Goal: Task Accomplishment & Management: Use online tool/utility

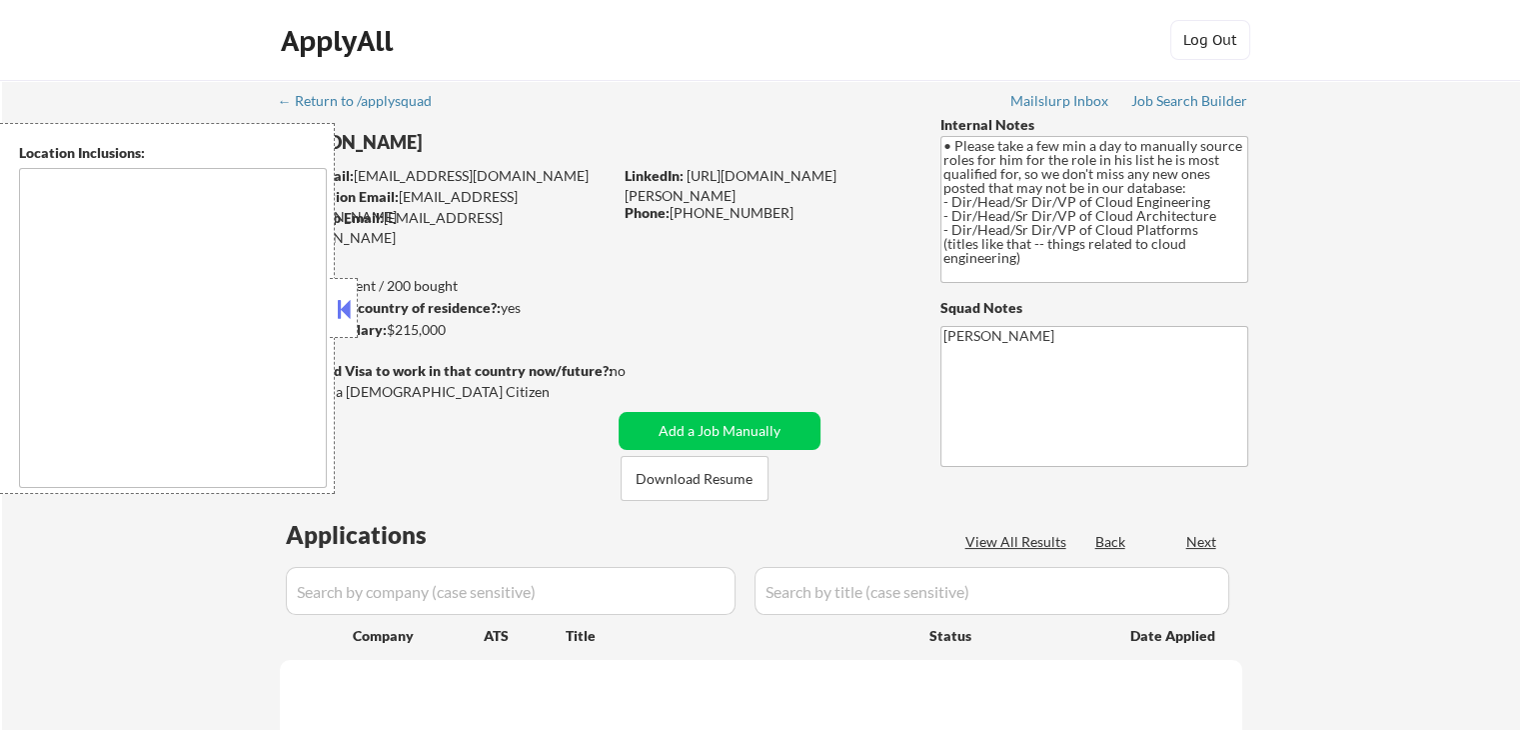
select select ""pending""
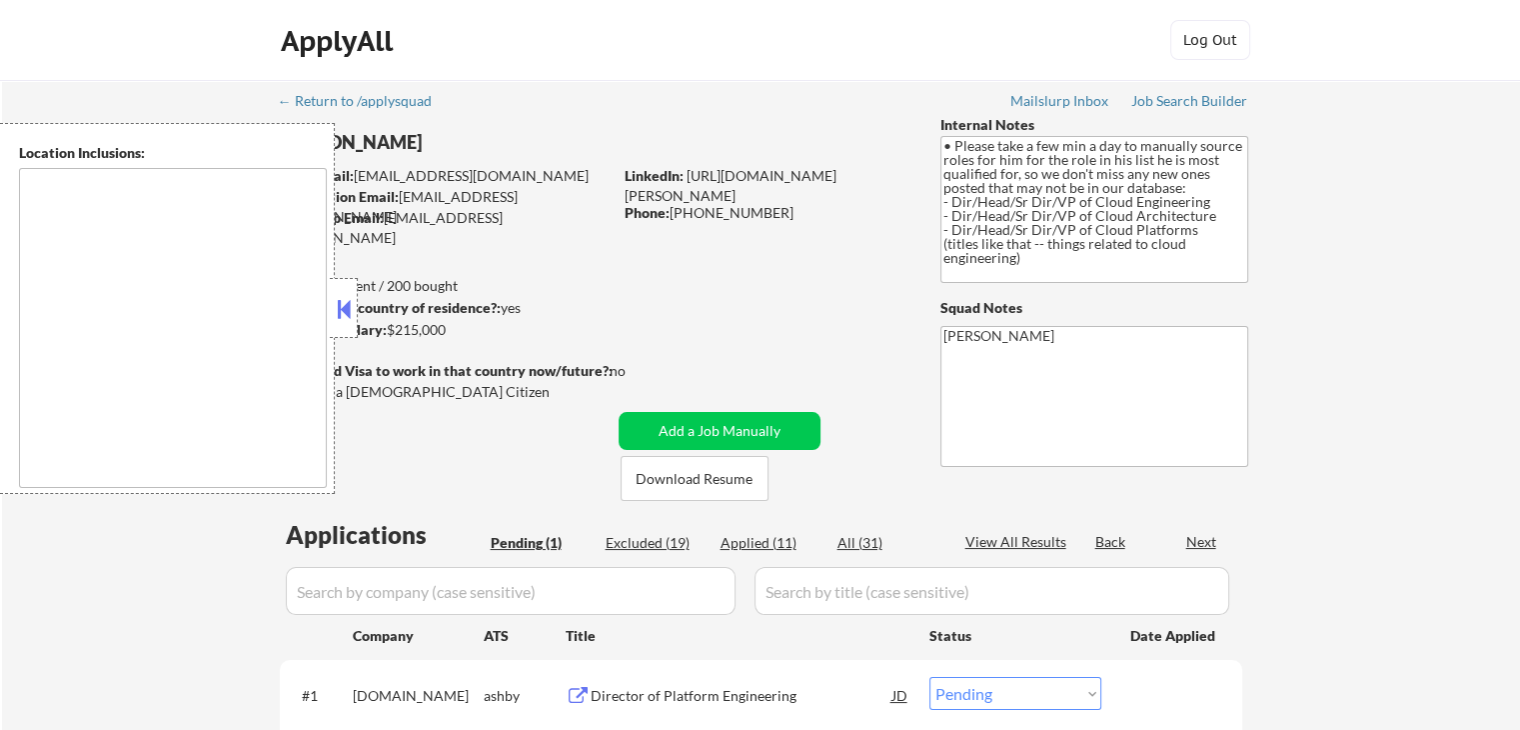
type textarea "[GEOGRAPHIC_DATA], [GEOGRAPHIC_DATA] [GEOGRAPHIC_DATA], [GEOGRAPHIC_DATA] [GEOG…"
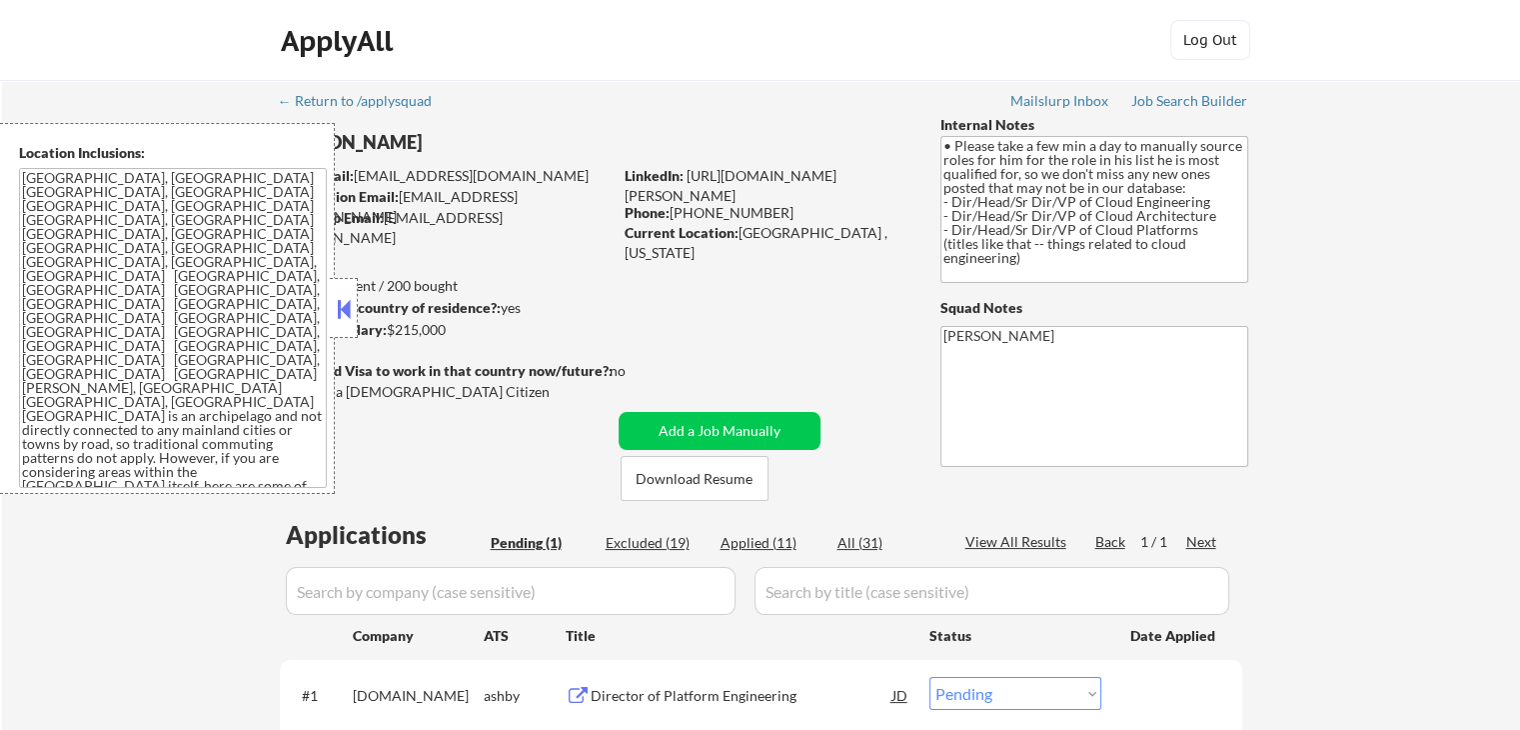
click at [345, 324] on div at bounding box center [344, 308] width 28 height 60
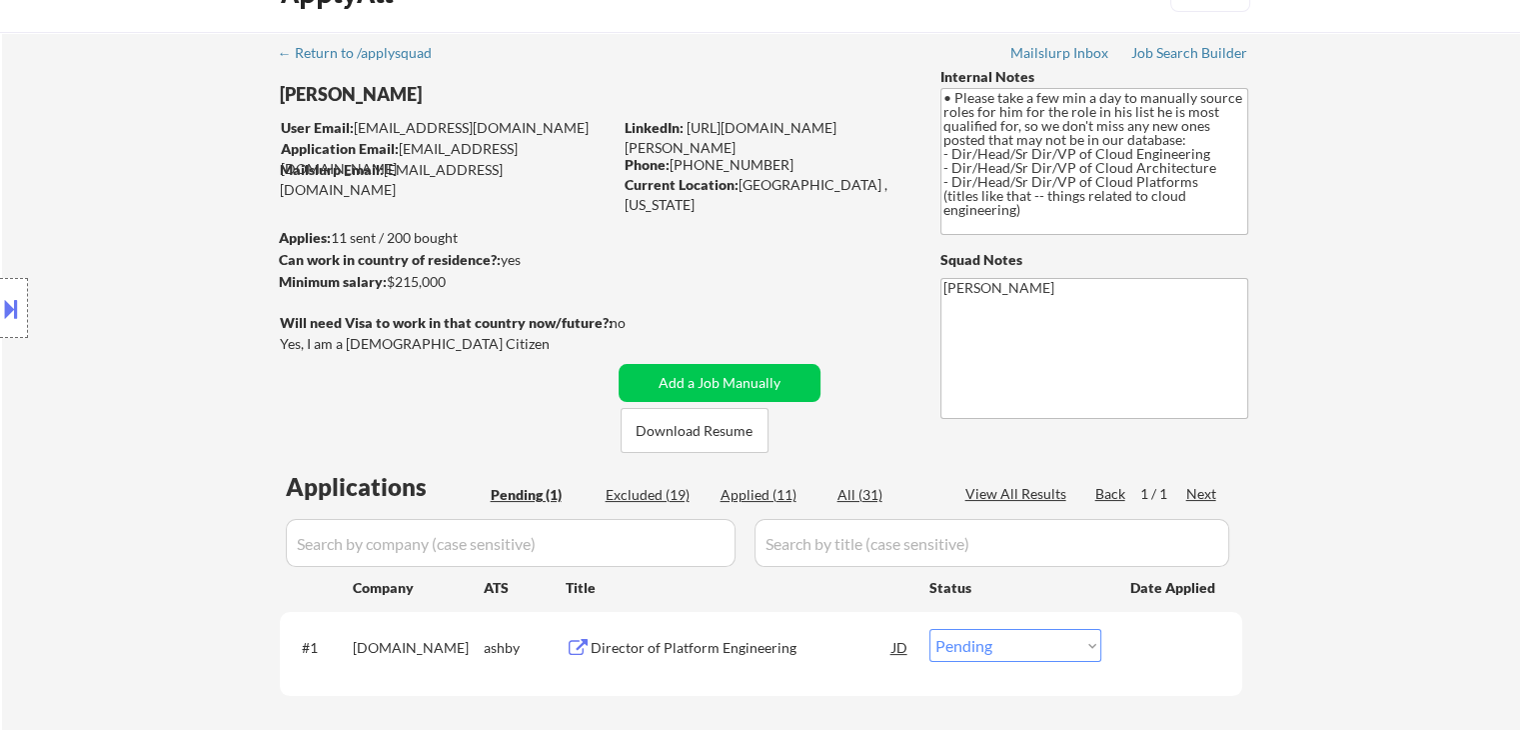
scroll to position [300, 0]
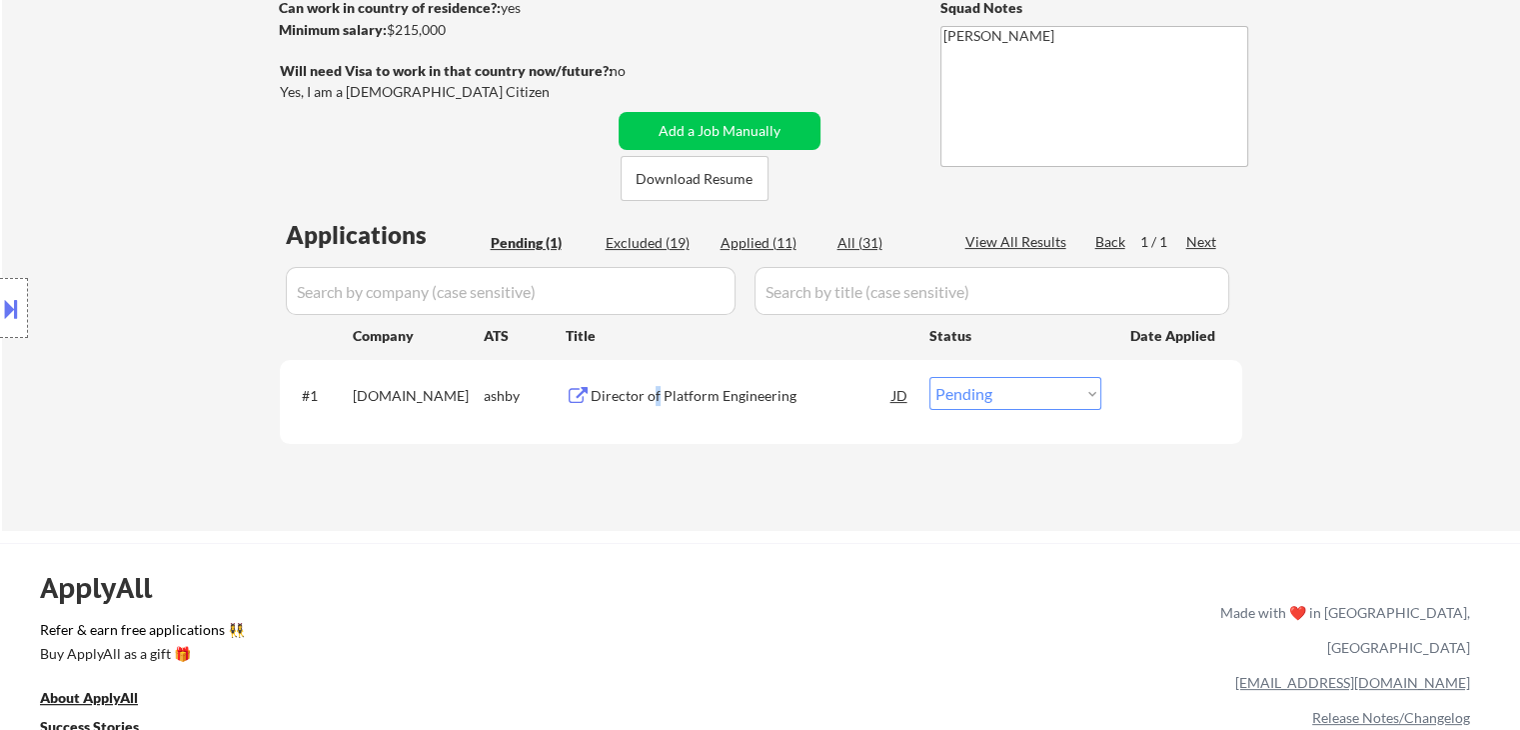
click at [656, 385] on div "Director of Platform Engineering" at bounding box center [742, 395] width 302 height 36
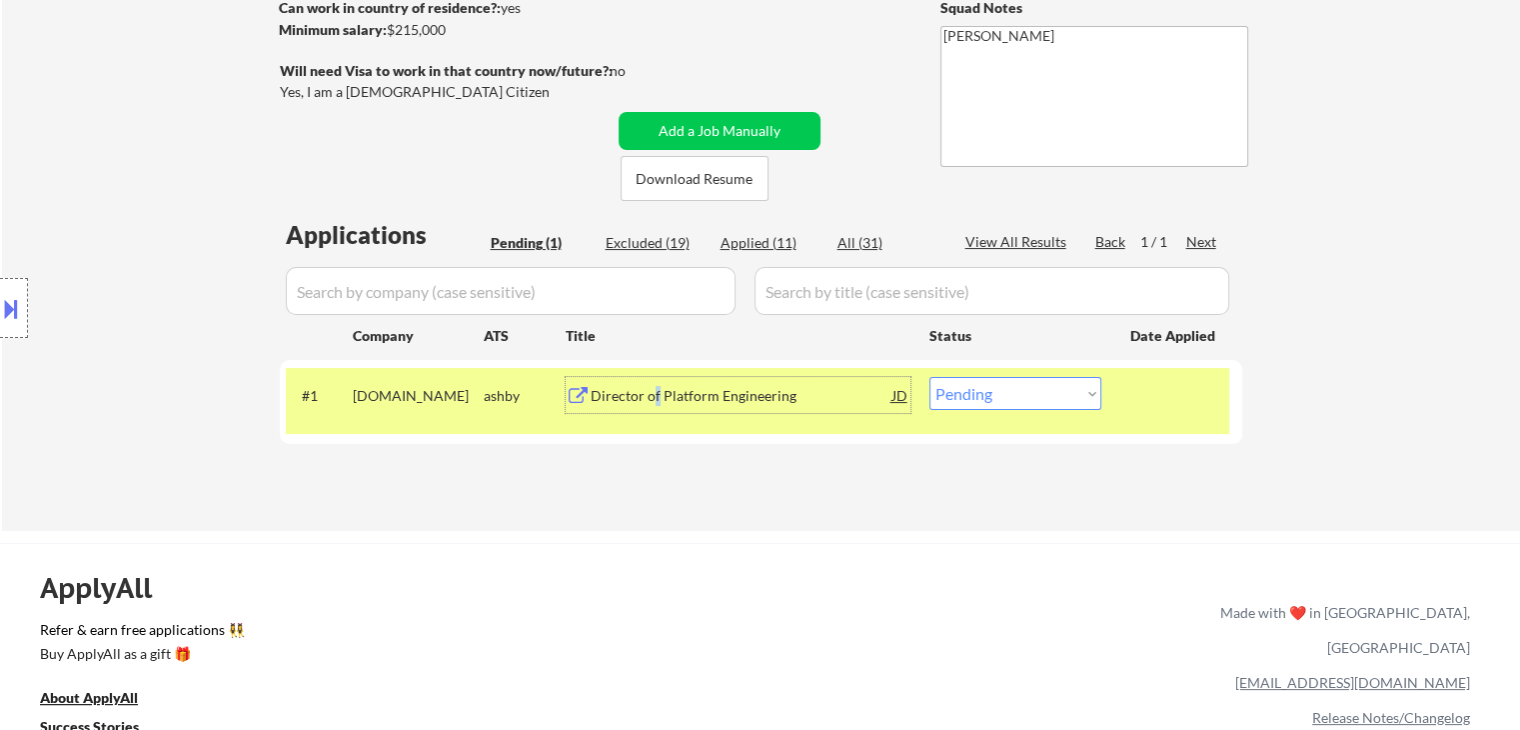
scroll to position [0, 0]
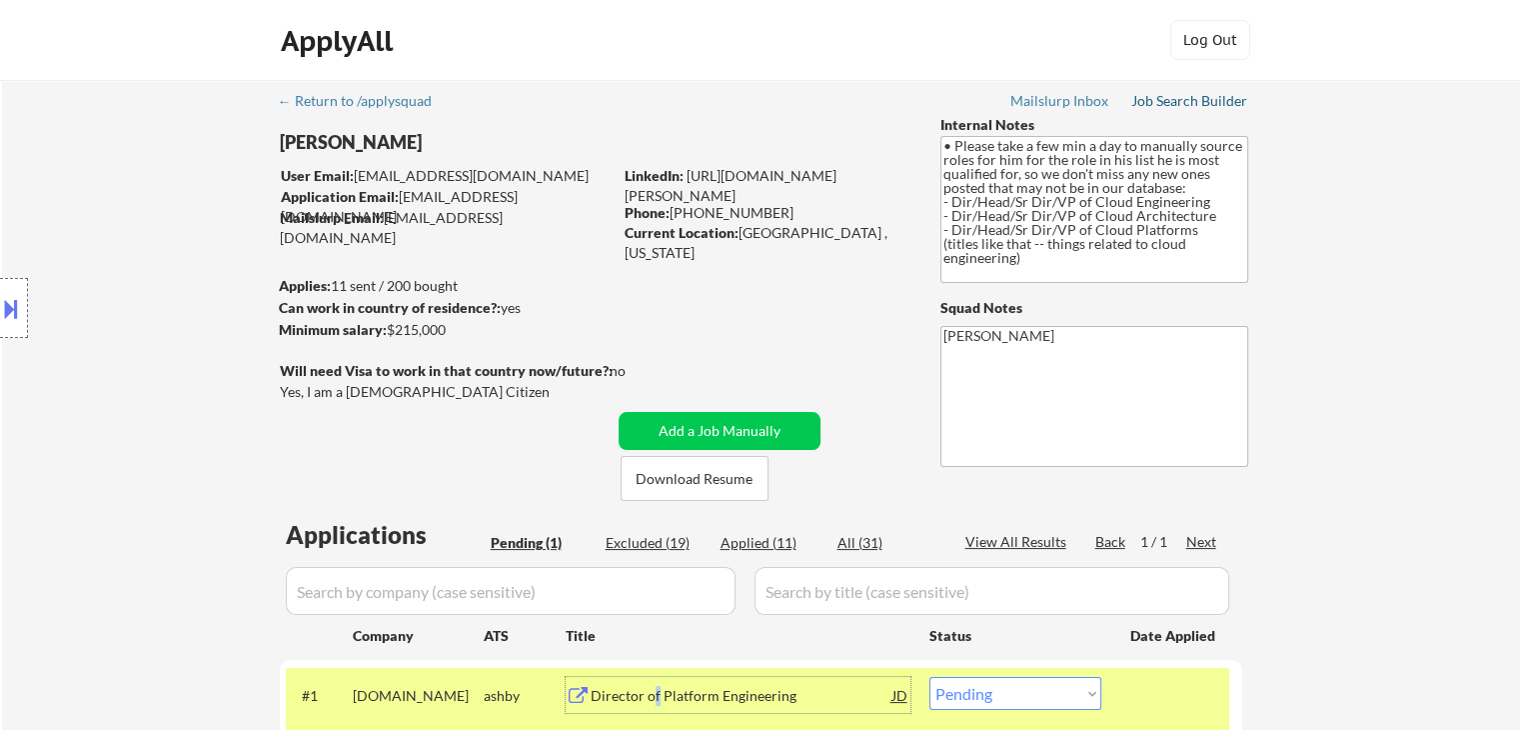
click at [1187, 105] on div "Job Search Builder" at bounding box center [1189, 101] width 117 height 14
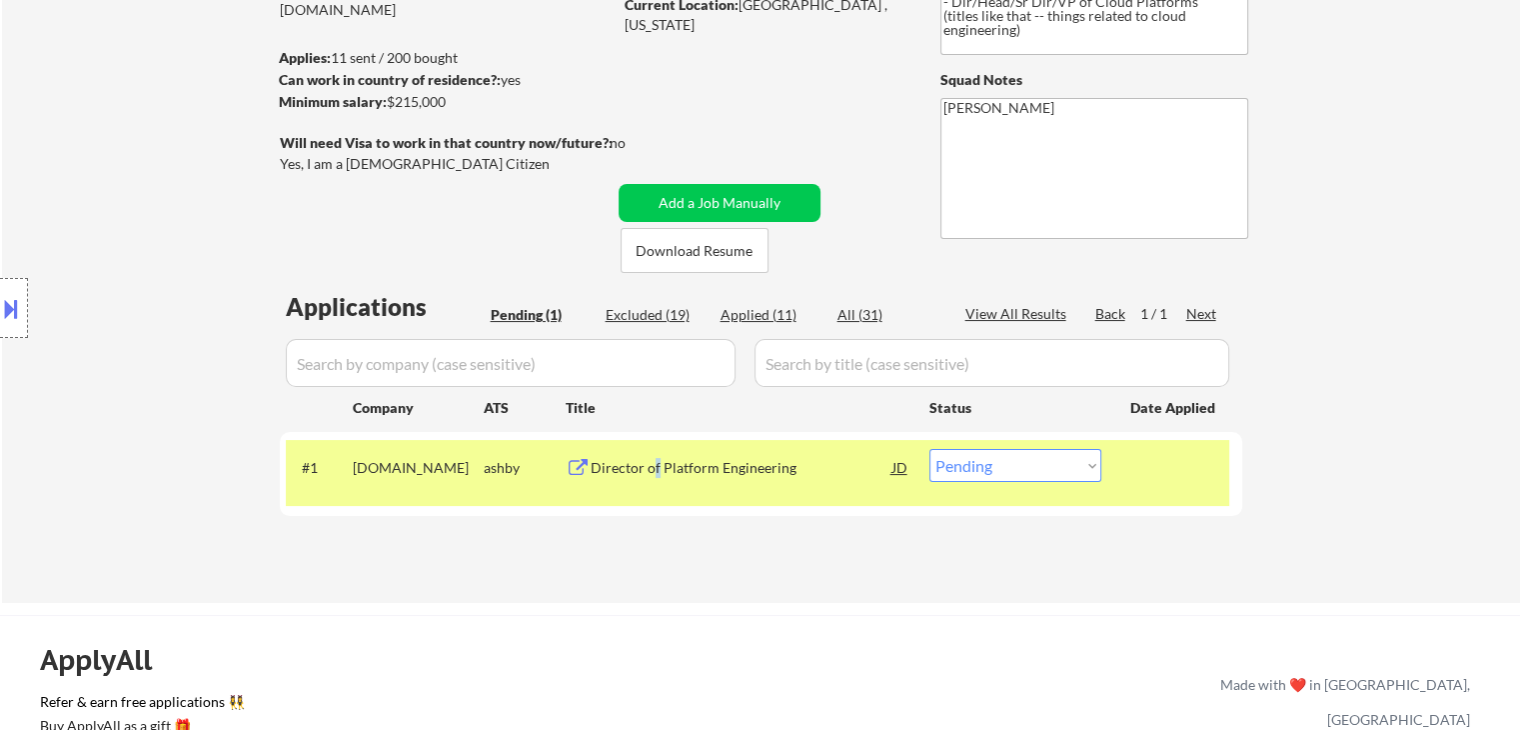
scroll to position [300, 0]
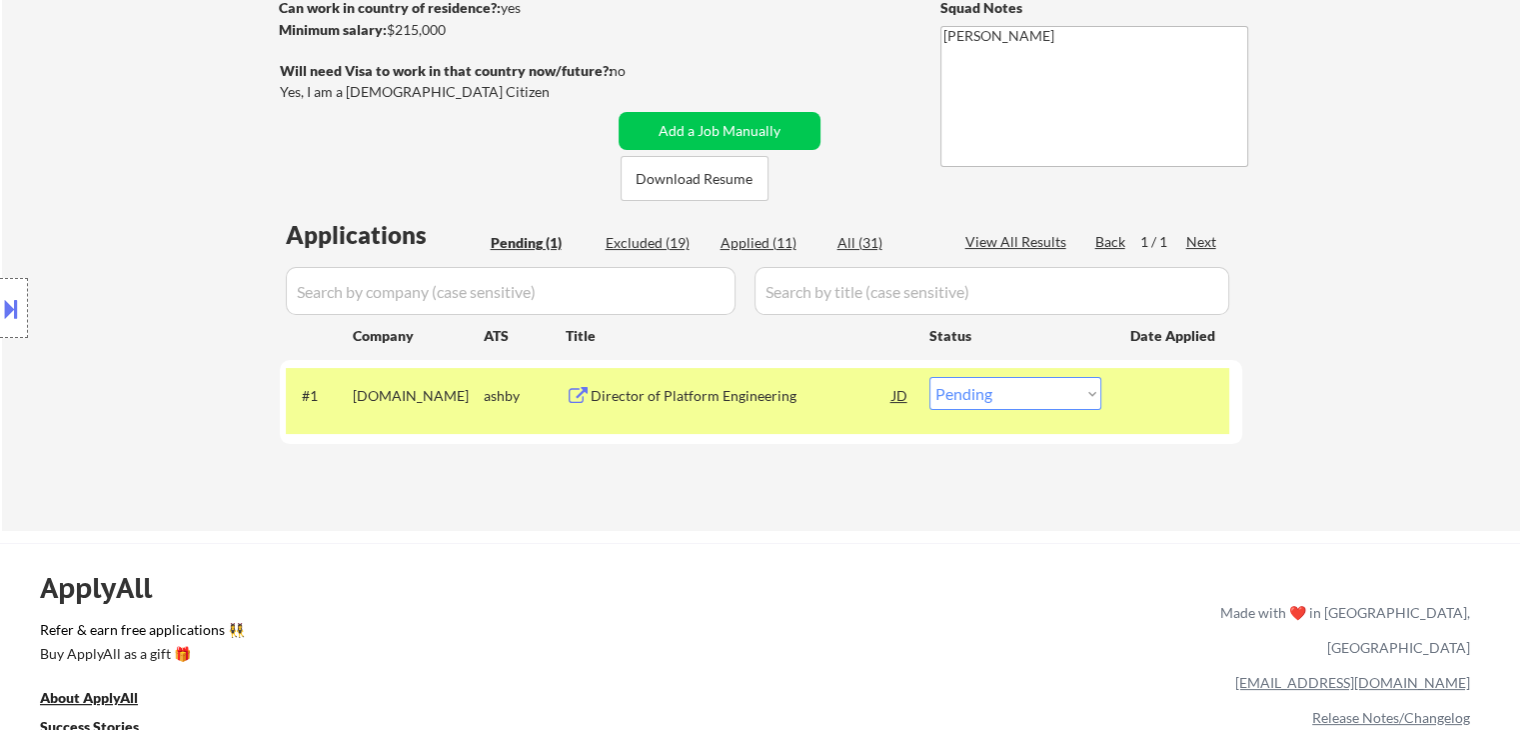
click at [656, 243] on div "Excluded (19)" at bounding box center [656, 243] width 100 height 20
select select ""excluded__expired_""
select select ""excluded""
select select ""excluded__expired_""
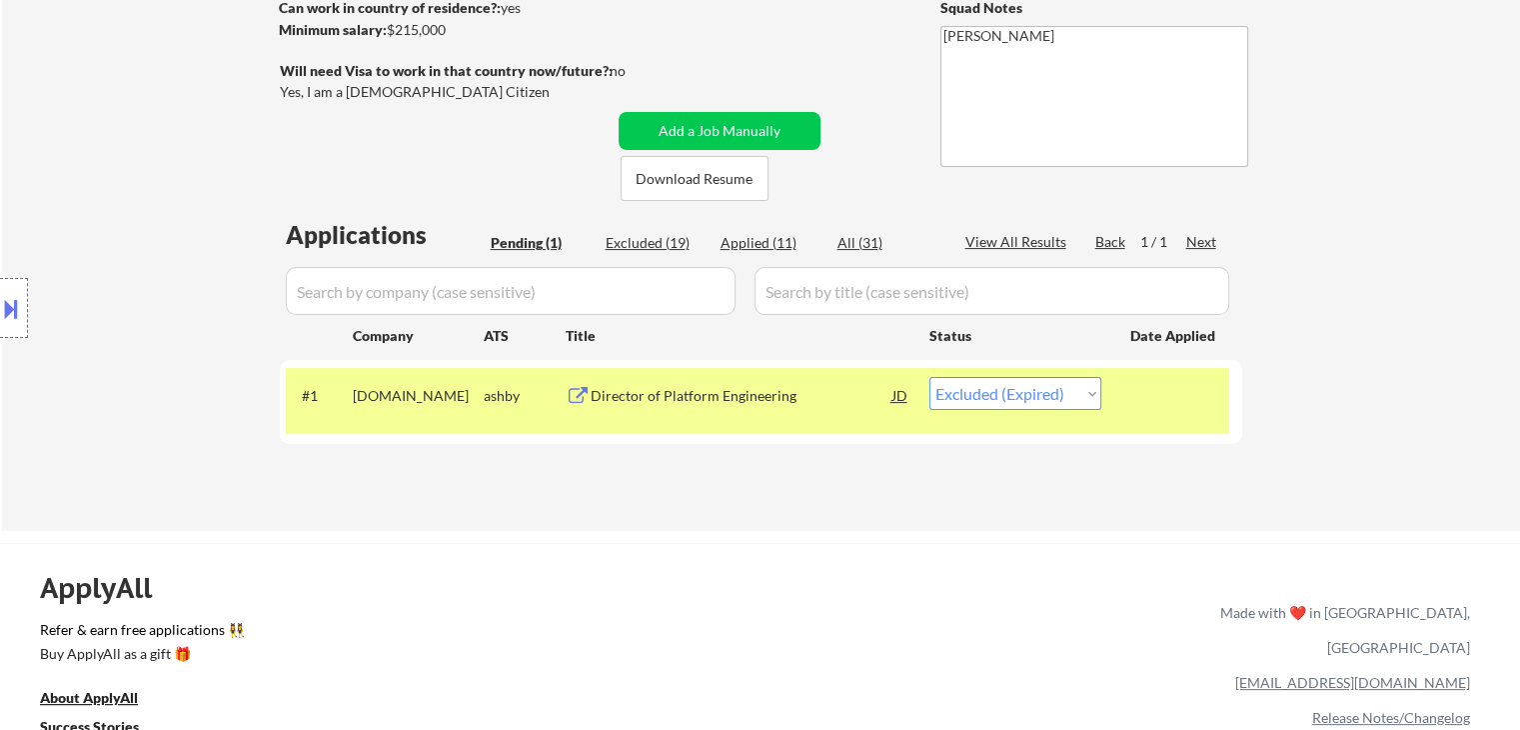
select select ""excluded__location_""
select select ""excluded""
select select ""excluded__expired_""
select select ""excluded__location_""
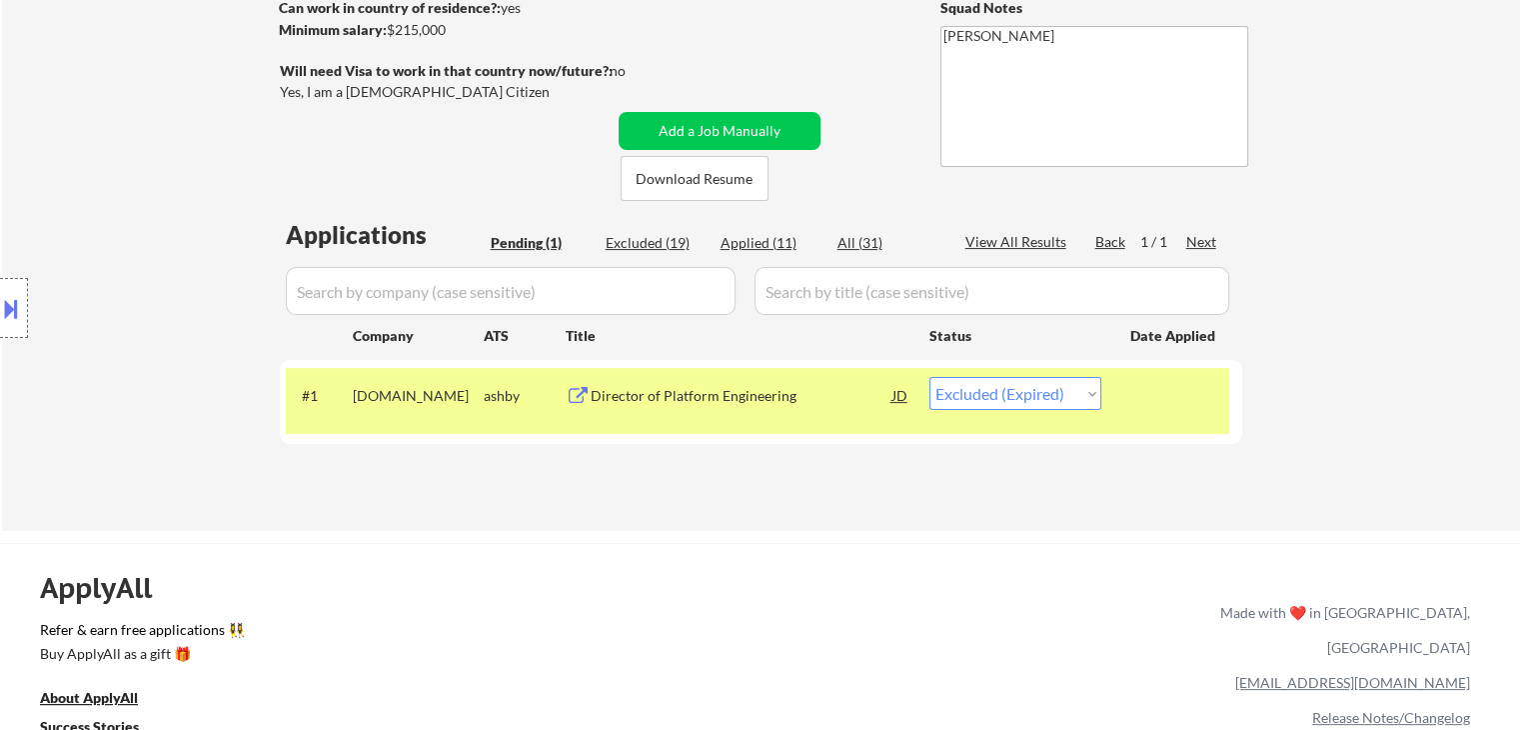
select select ""excluded__expired_""
select select ""excluded__location_""
select select ""excluded__salary_""
select select ""excluded""
select select ""excluded__salary_""
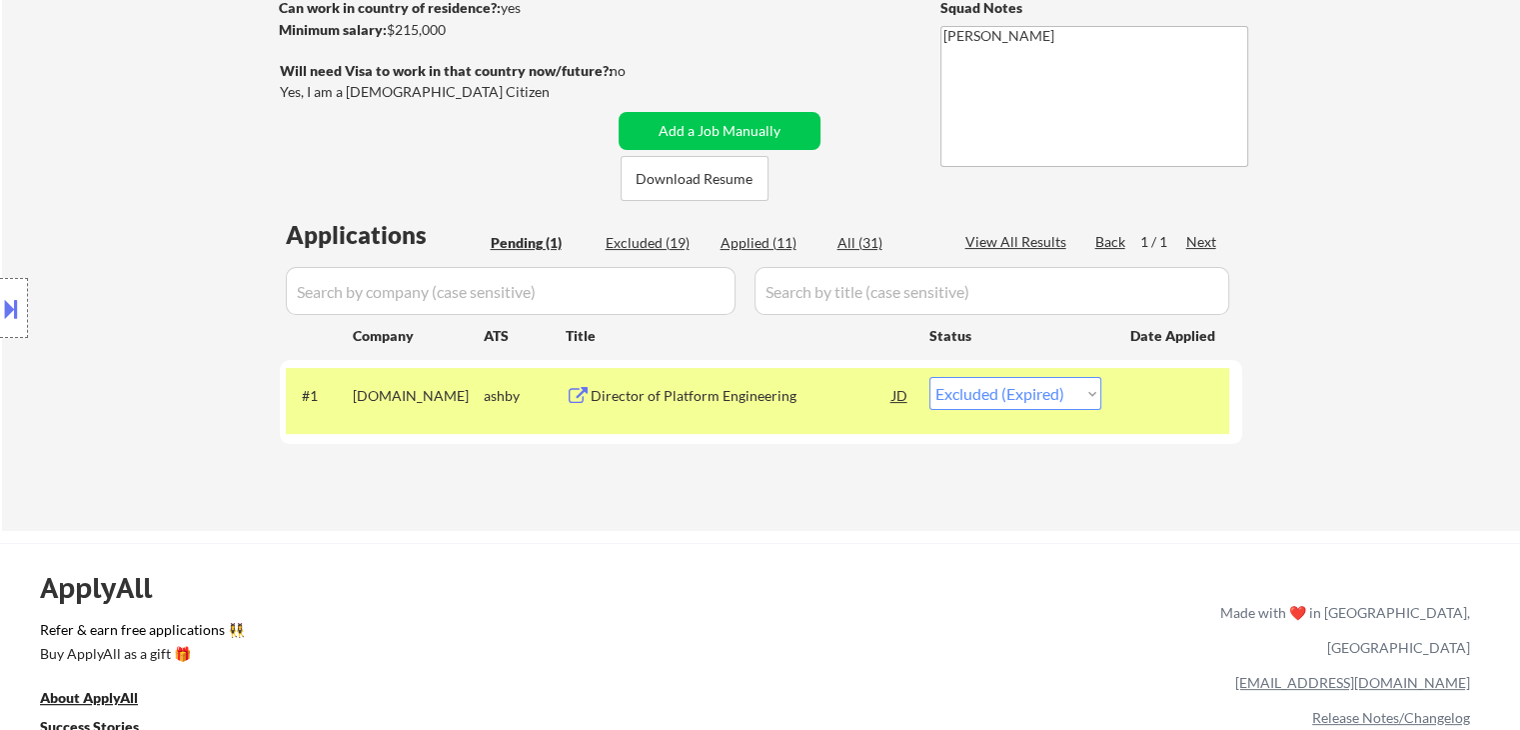
select select ""excluded__salary_""
select select ""excluded__expired_""
select select ""excluded""
select select ""excluded__location_""
select select ""excluded__expired_""
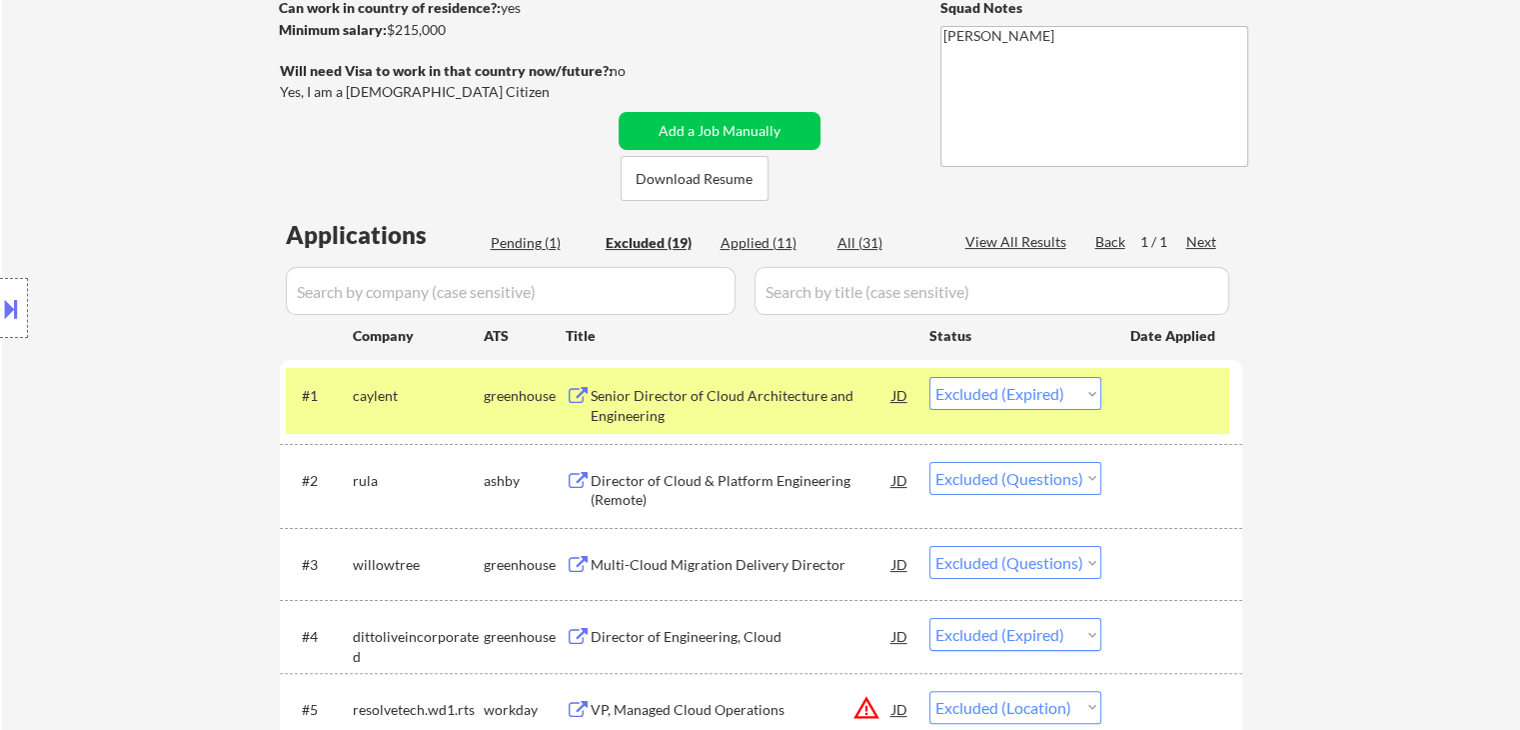
click at [765, 239] on div "Applied (11)" at bounding box center [771, 243] width 100 height 20
select select ""applied""
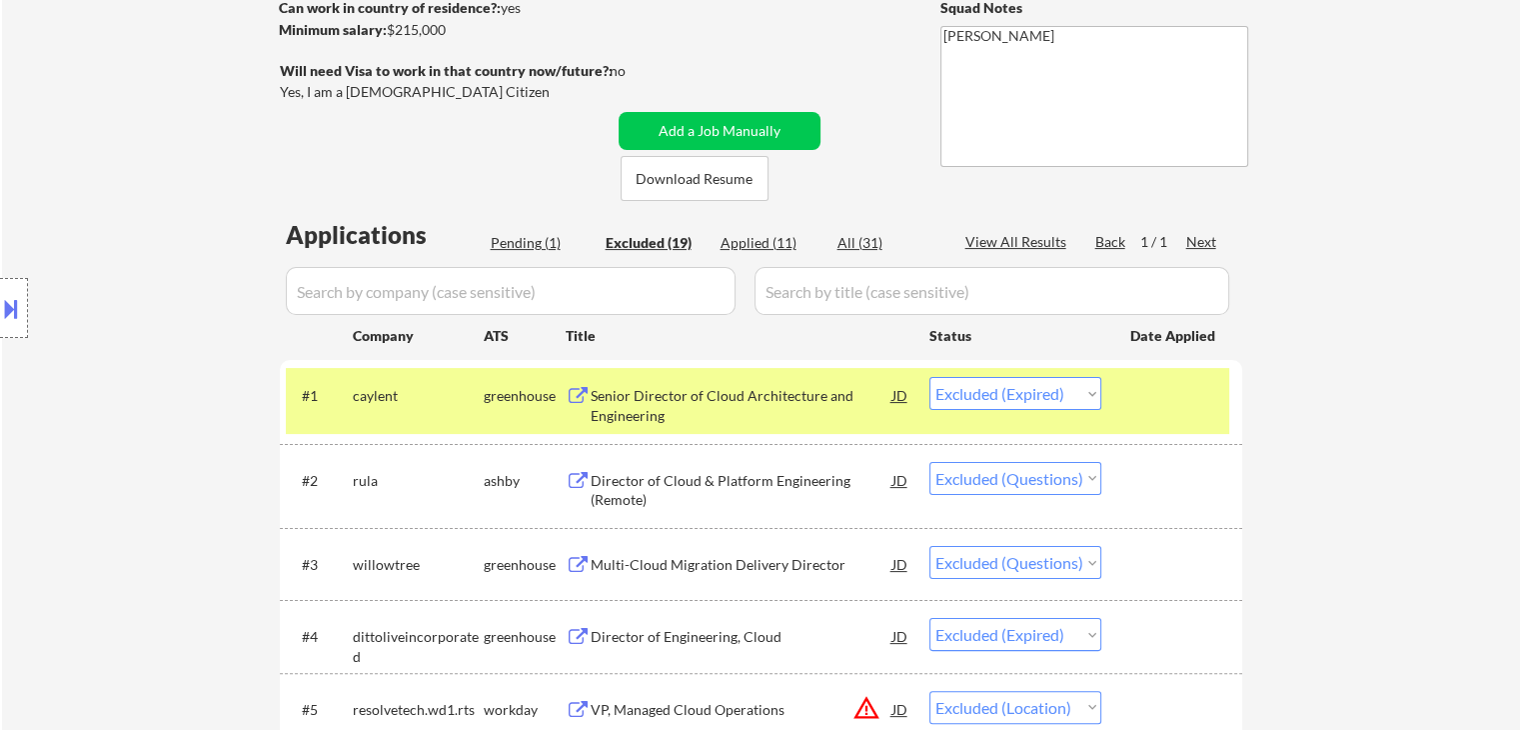
select select ""applied""
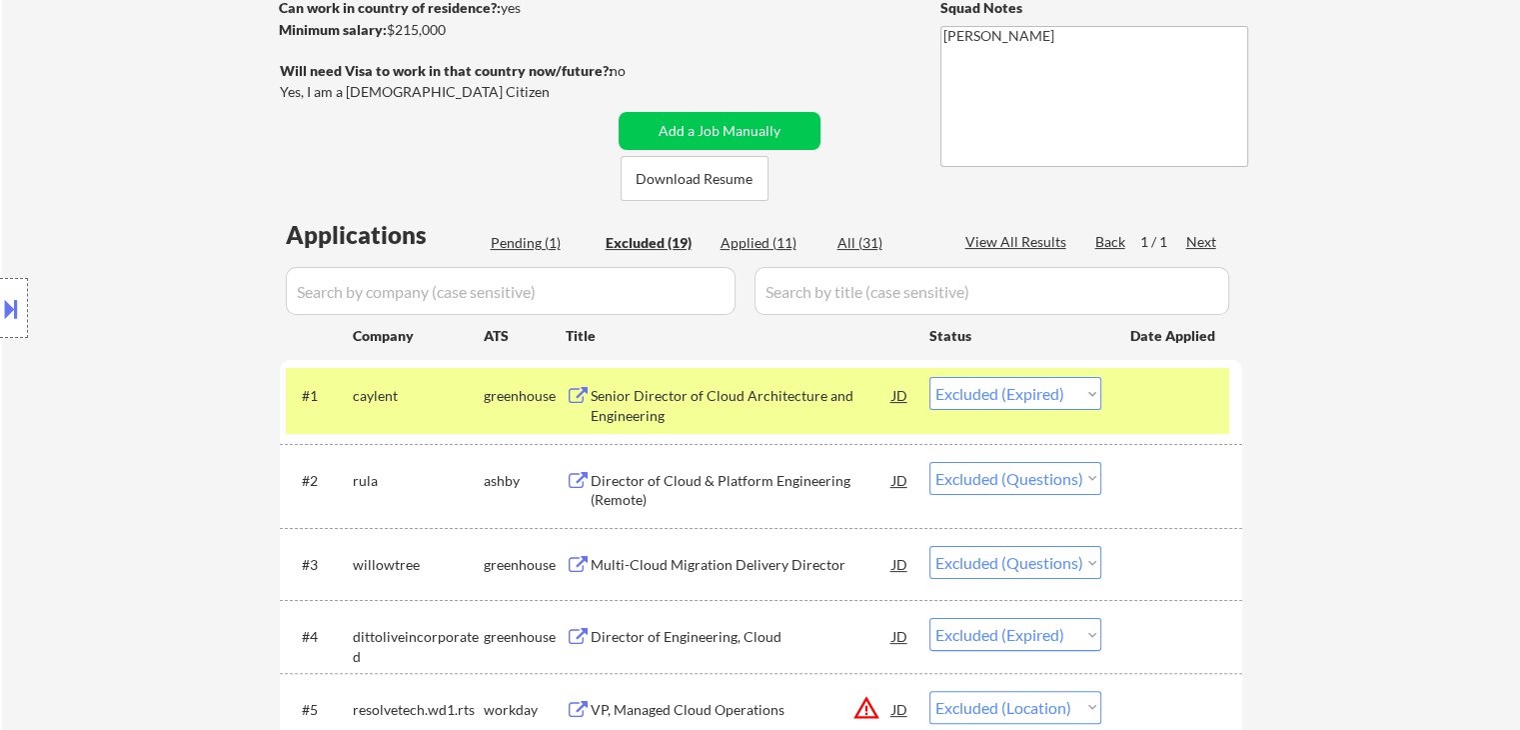
select select ""applied""
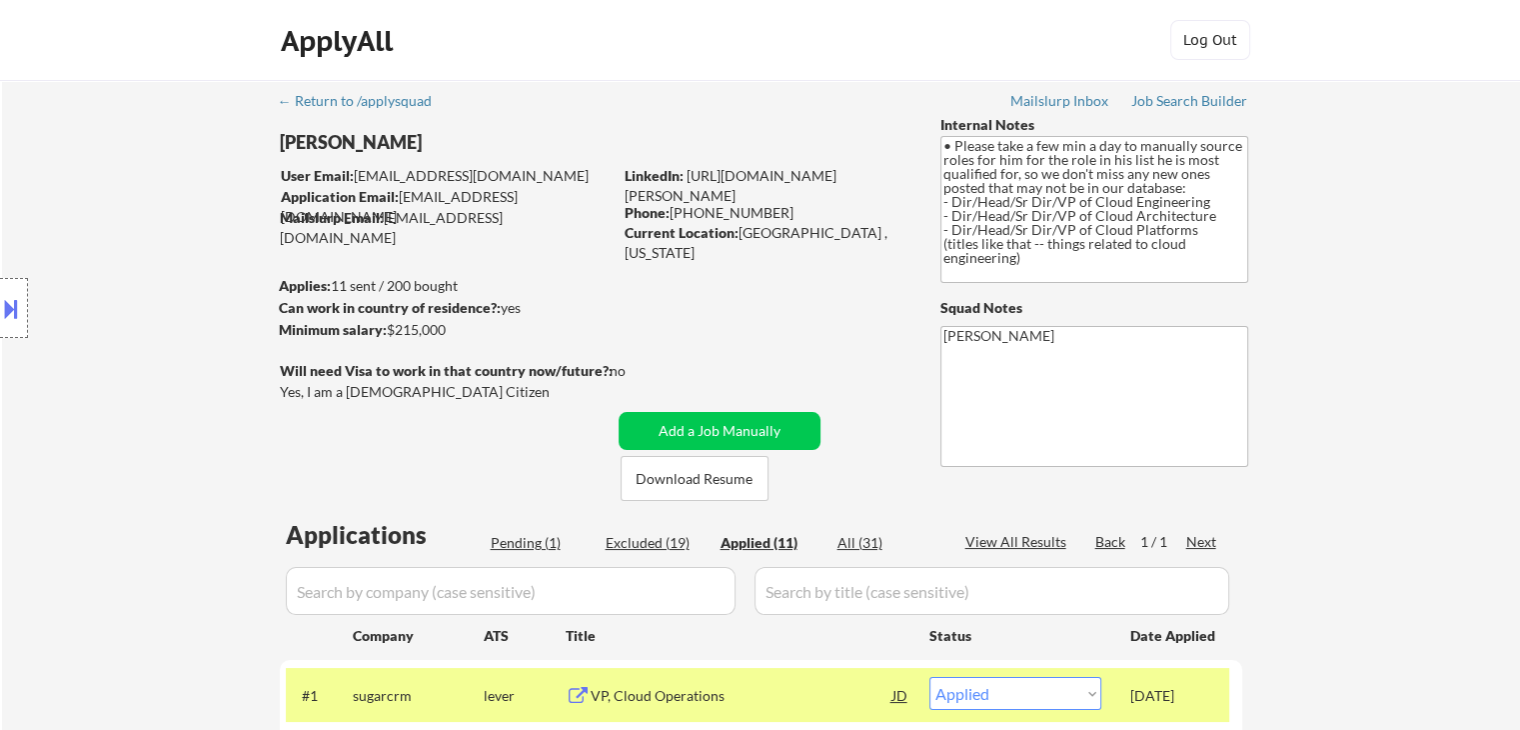
scroll to position [400, 0]
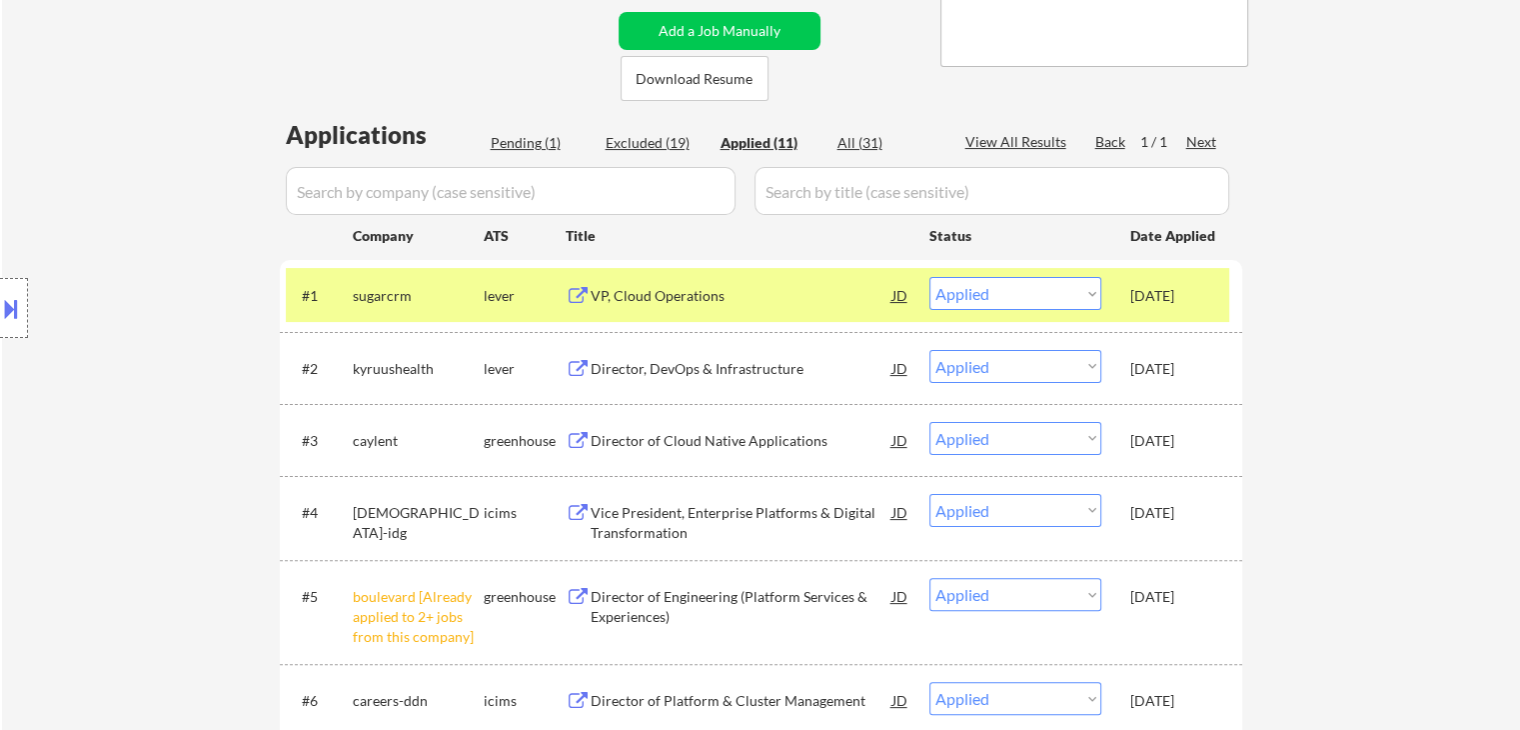
drag, startPoint x: 540, startPoint y: 140, endPoint x: 671, endPoint y: 96, distance: 138.1
click at [540, 141] on div "Pending (1)" at bounding box center [541, 143] width 100 height 20
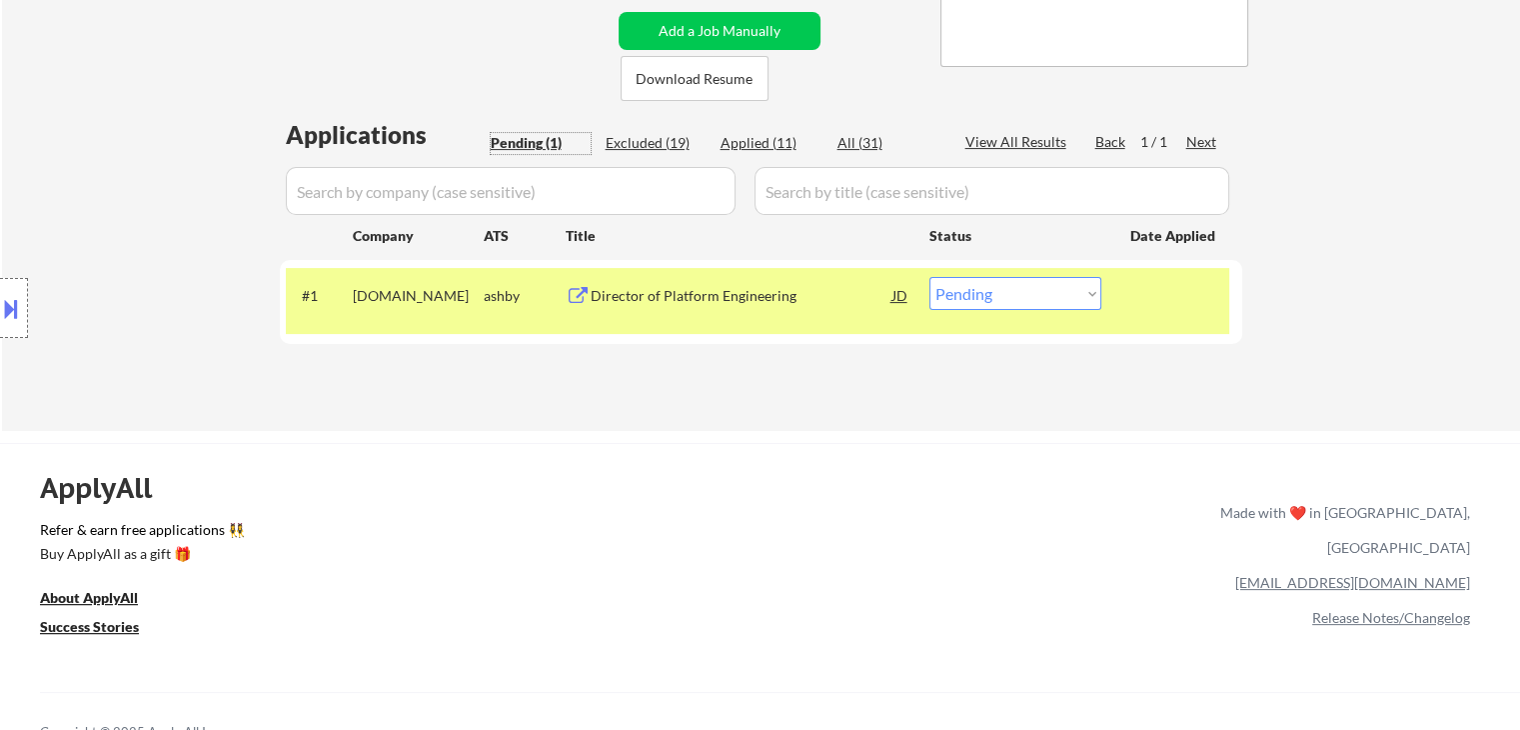
click at [2, 299] on button at bounding box center [11, 308] width 22 height 33
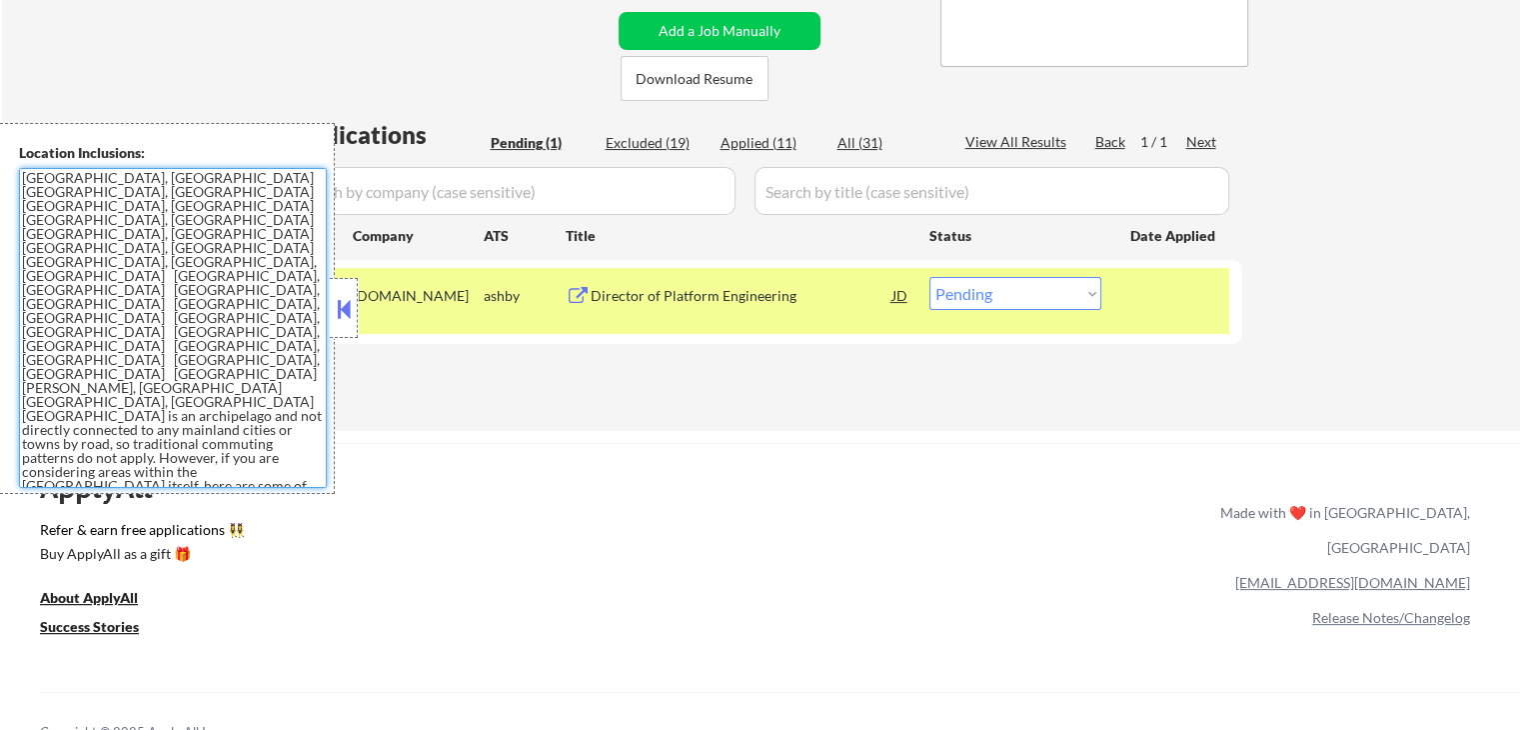
drag, startPoint x: 174, startPoint y: 444, endPoint x: 77, endPoint y: 12, distance: 442.6
click at [0, 193] on div "Location Inclusions: [GEOGRAPHIC_DATA], [GEOGRAPHIC_DATA] [GEOGRAPHIC_DATA], [G…" at bounding box center [167, 308] width 335 height 371
click at [379, 293] on div "[DOMAIN_NAME]" at bounding box center [418, 296] width 131 height 20
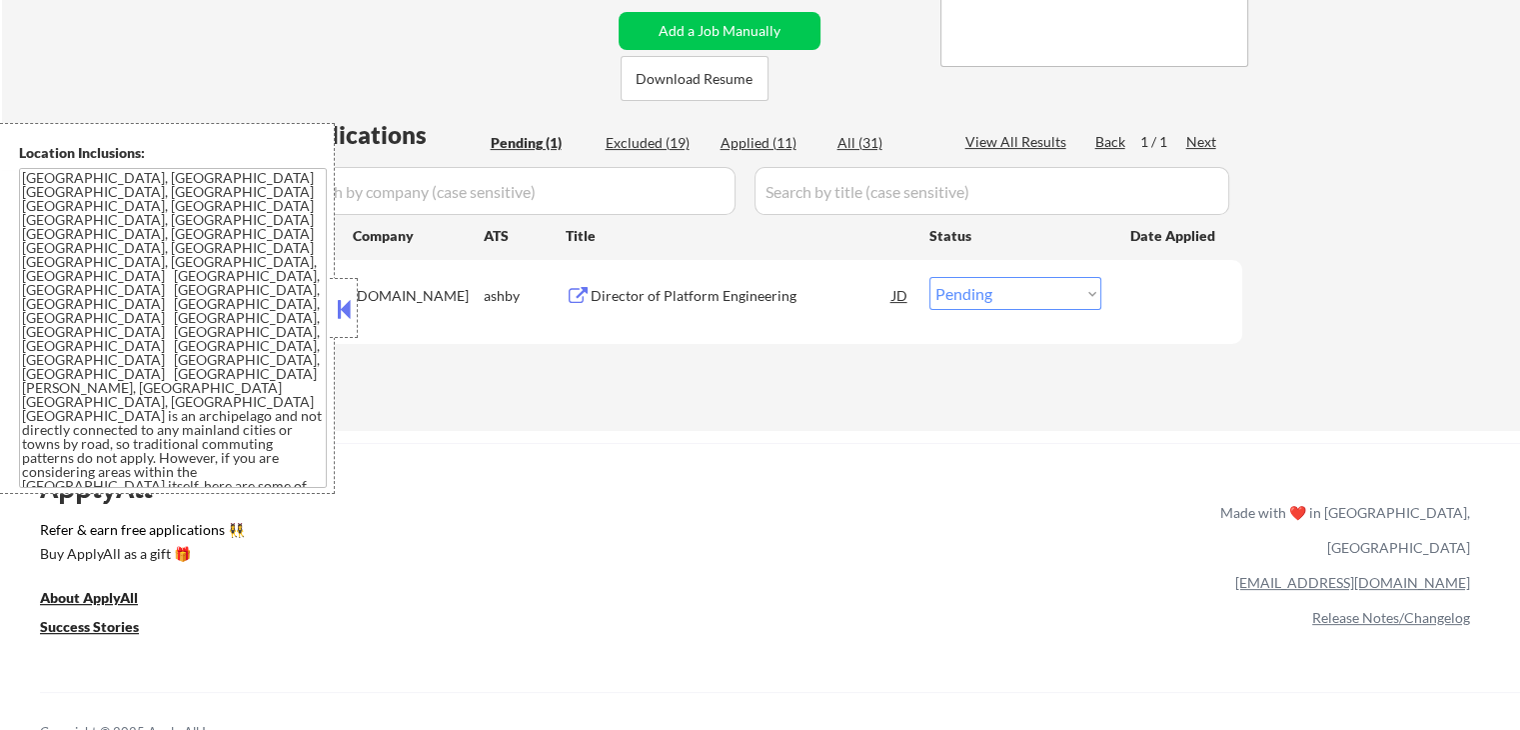
click at [338, 316] on button at bounding box center [344, 309] width 22 height 30
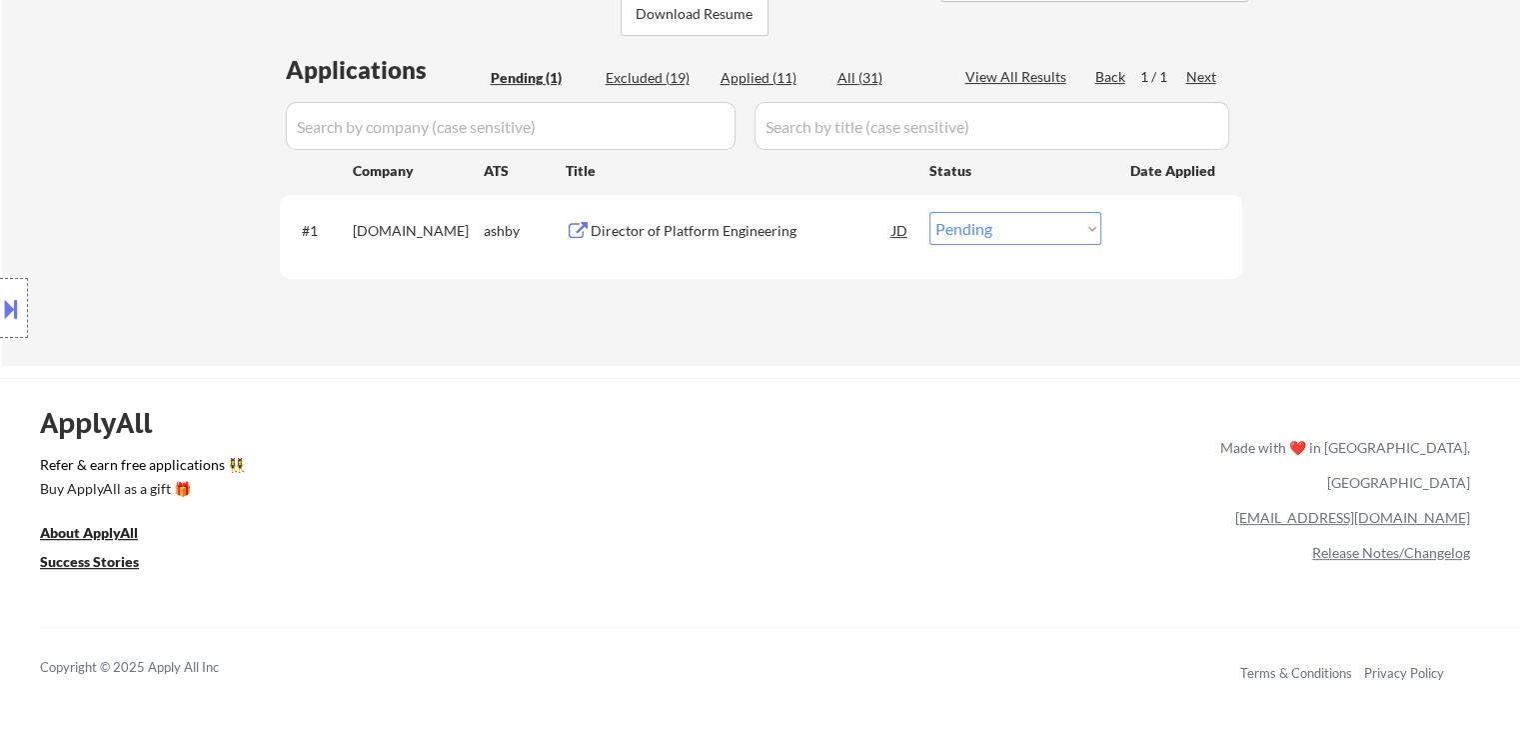
scroll to position [500, 0]
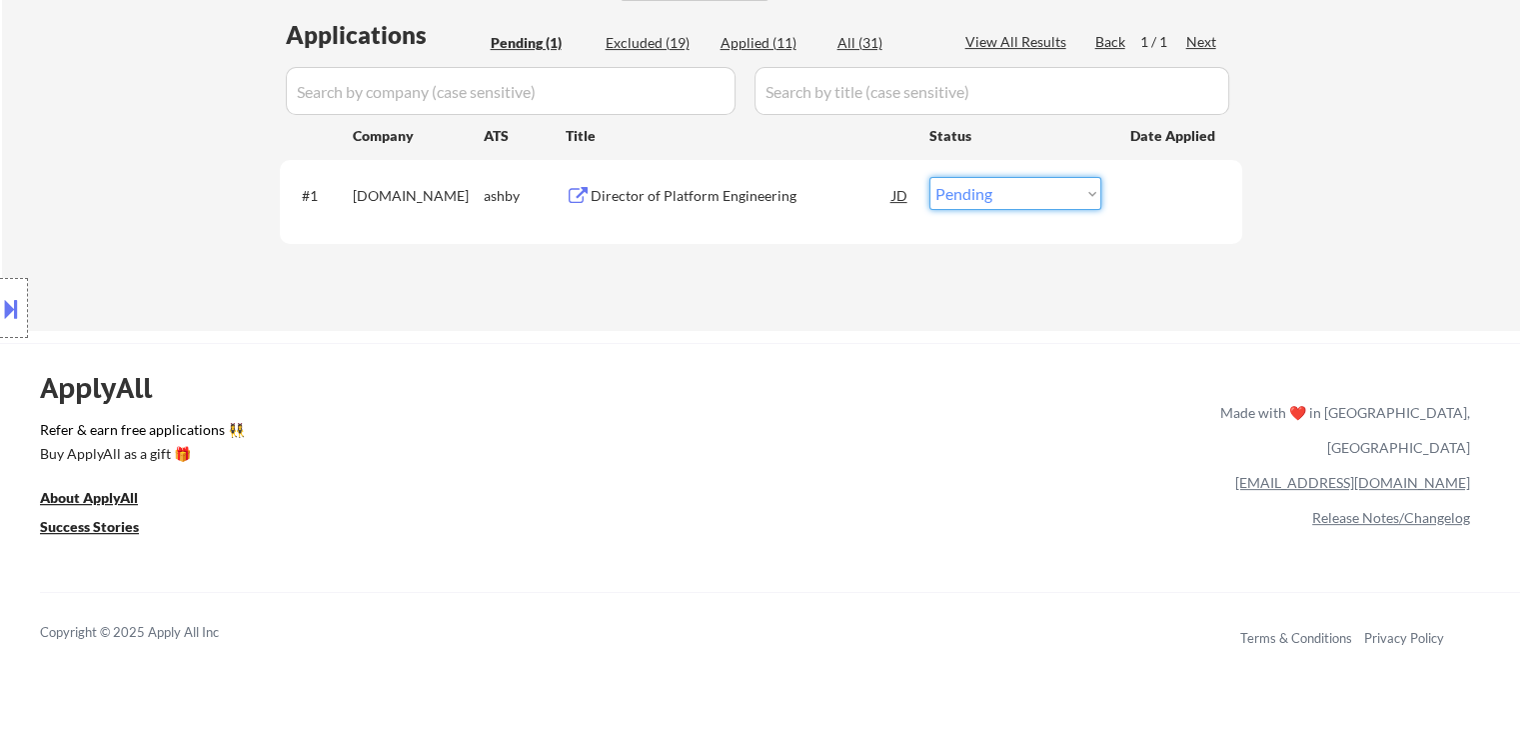
click at [1001, 201] on select "Choose an option... Pending Applied Excluded (Questions) Excluded (Expired) Exc…" at bounding box center [1016, 193] width 172 height 33
click at [930, 177] on select "Choose an option... Pending Applied Excluded (Questions) Excluded (Expired) Exc…" at bounding box center [1016, 193] width 172 height 33
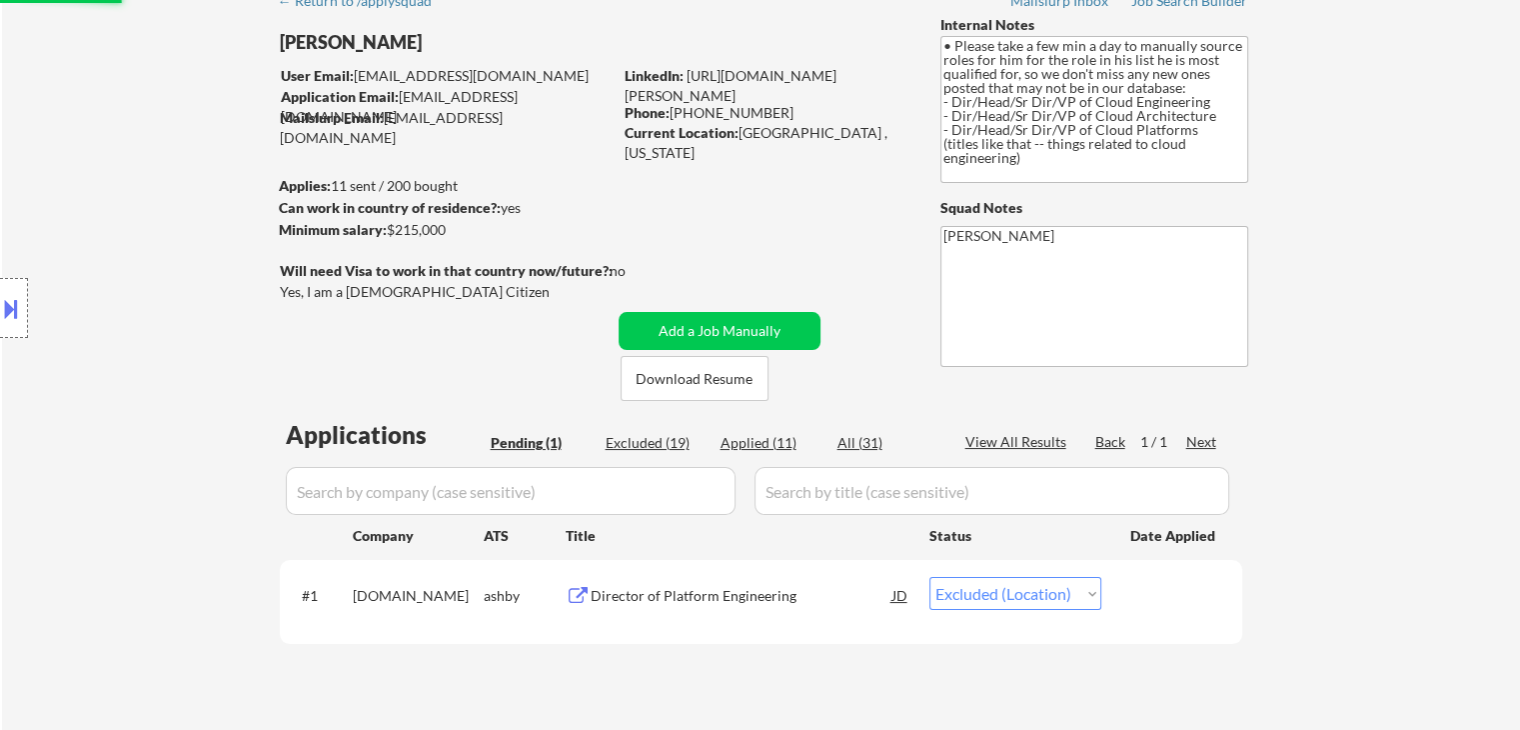
scroll to position [0, 0]
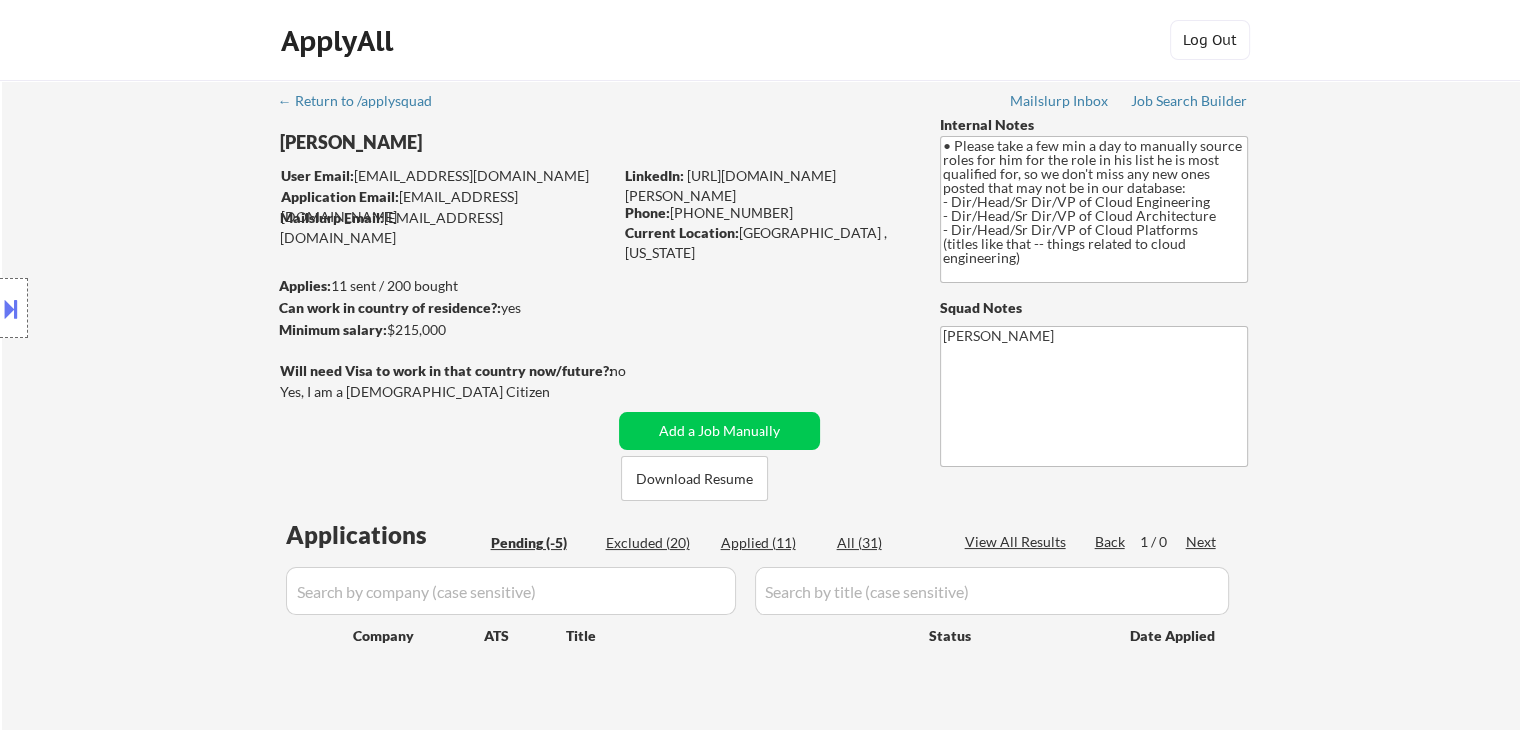
click at [164, 315] on div "Location Inclusions: [GEOGRAPHIC_DATA], [GEOGRAPHIC_DATA] [GEOGRAPHIC_DATA], [G…" at bounding box center [179, 308] width 358 height 371
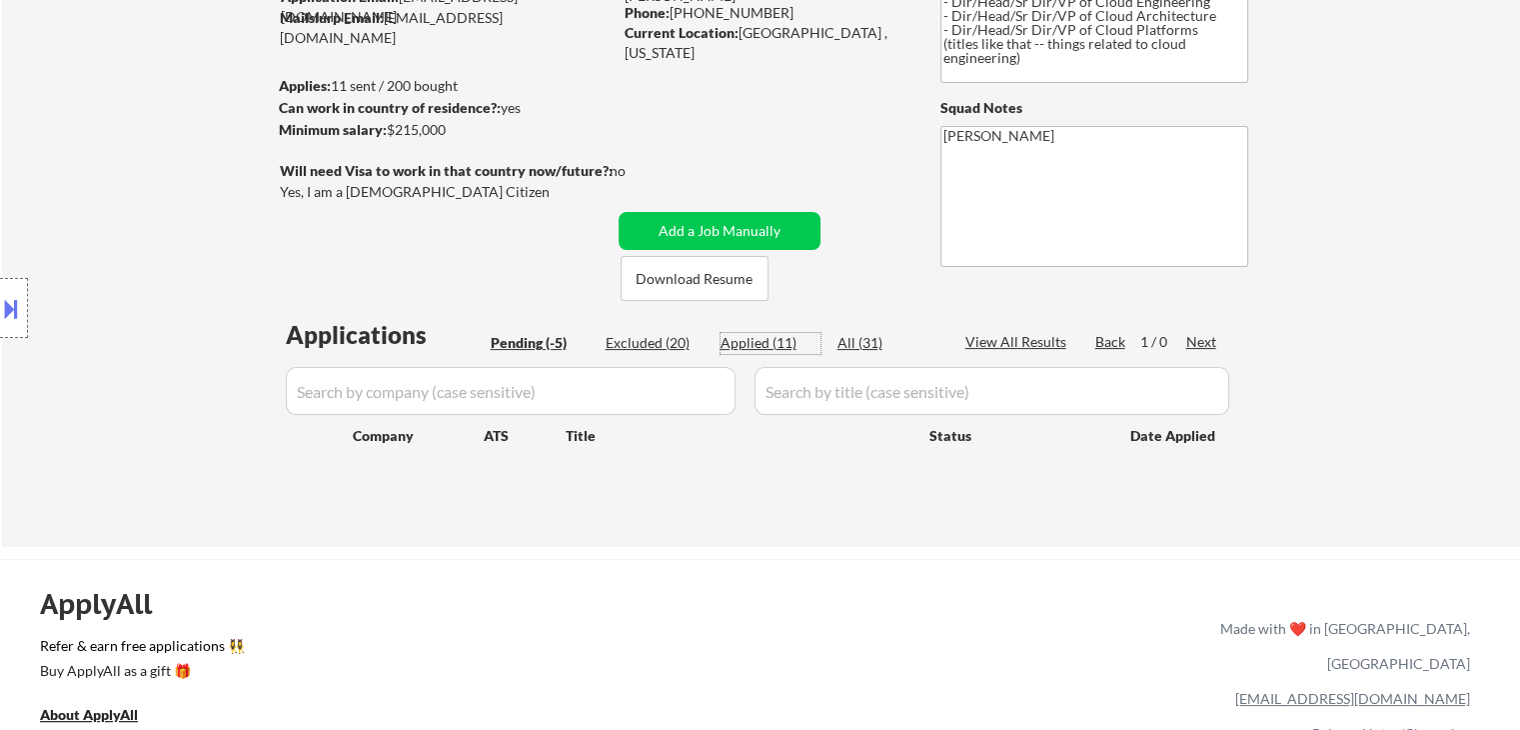
click at [744, 339] on div "Applied (11)" at bounding box center [771, 343] width 100 height 20
select select ""applied""
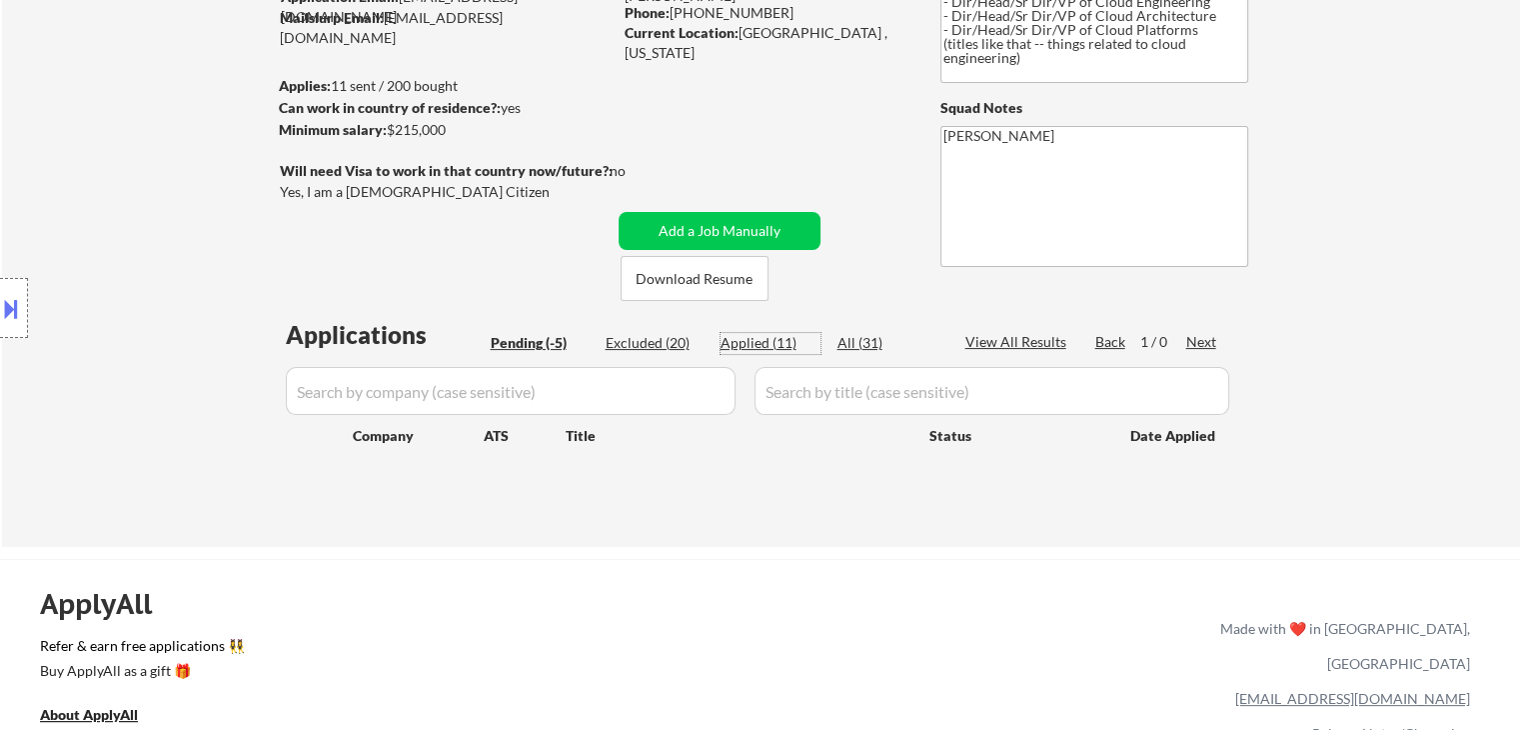
select select ""applied""
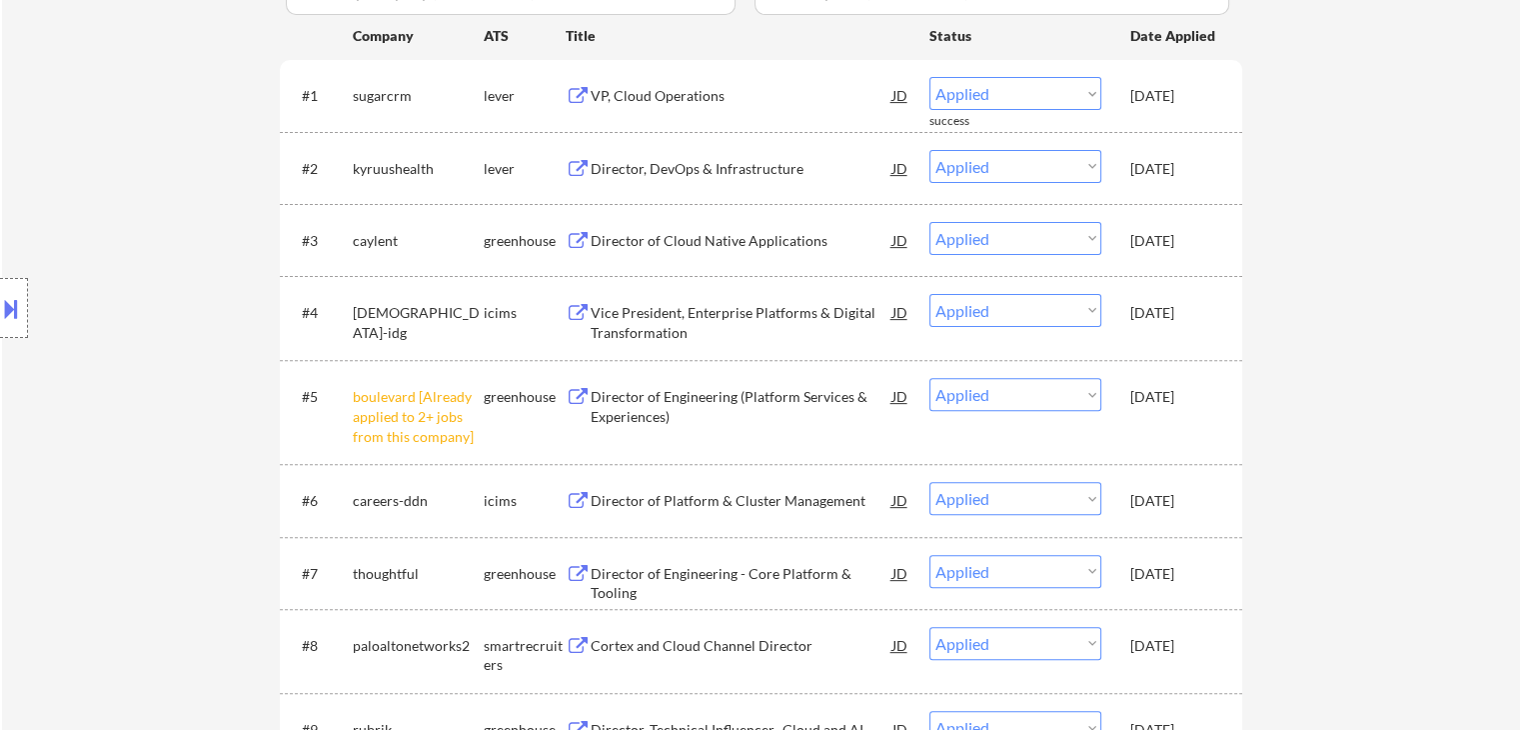
click at [1358, 391] on div "← Return to /applysquad Mailslurp Inbox Job Search Builder [PERSON_NAME] User E…" at bounding box center [761, 255] width 1518 height 1550
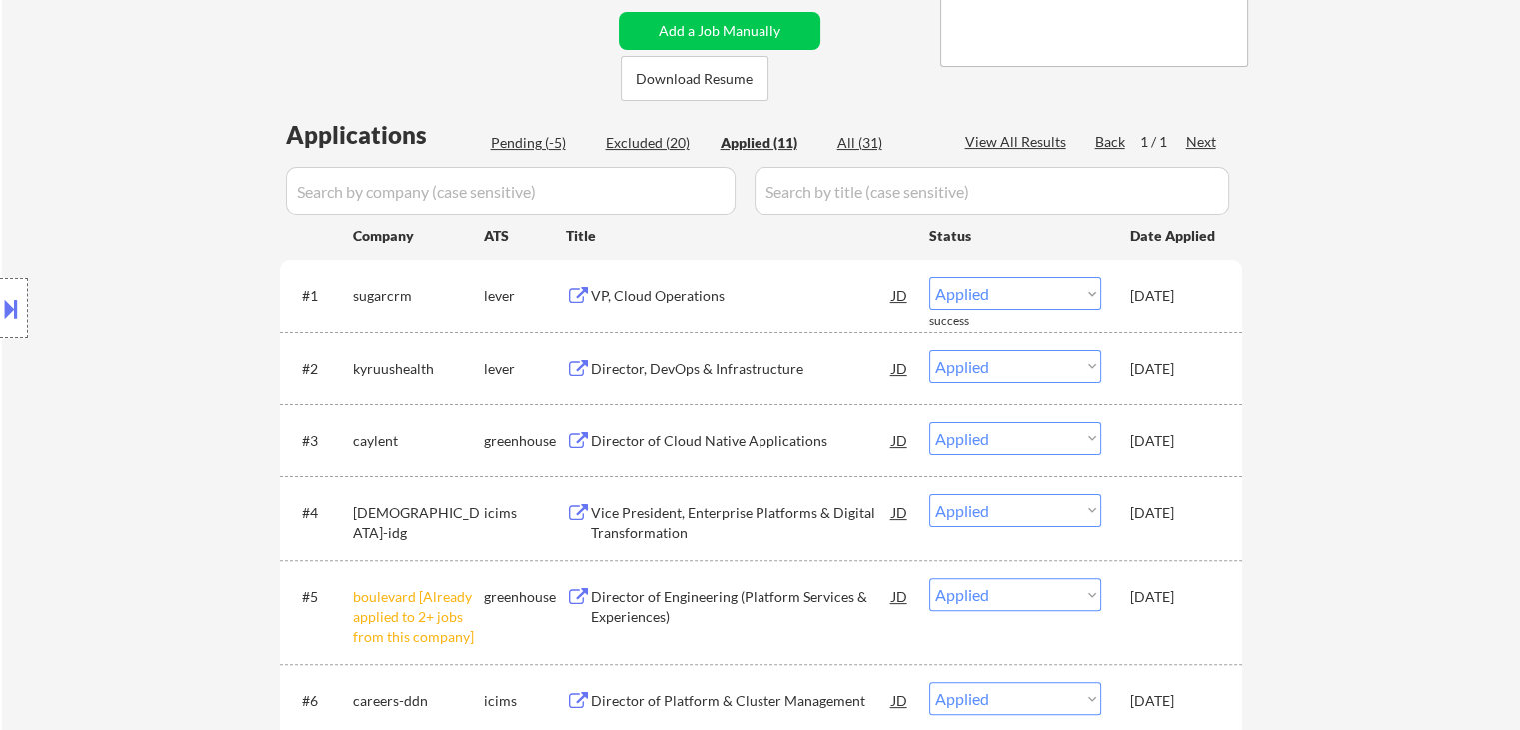
click at [1331, 345] on div "← Return to /applysquad Mailslurp Inbox Job Search Builder [PERSON_NAME] User E…" at bounding box center [761, 455] width 1518 height 1550
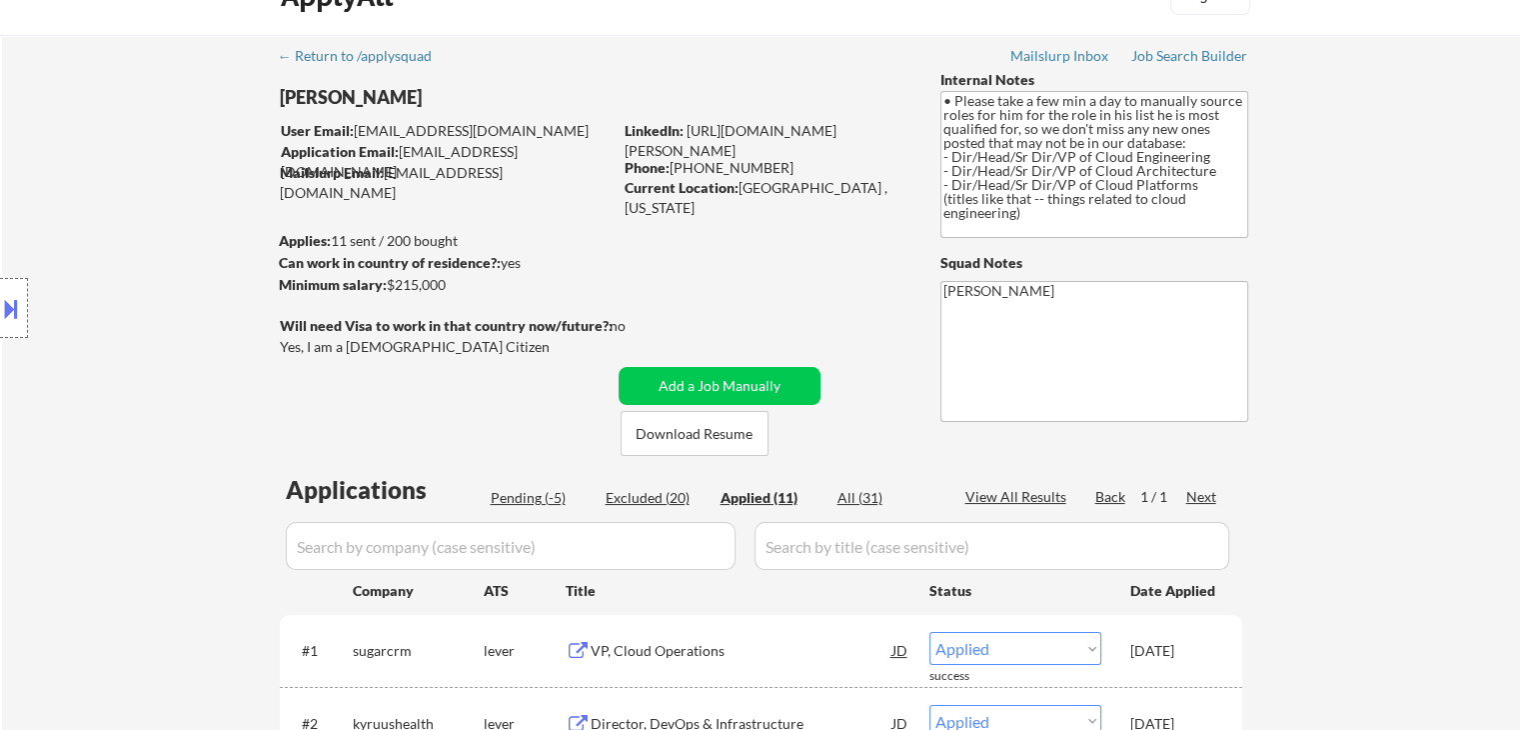
scroll to position [0, 0]
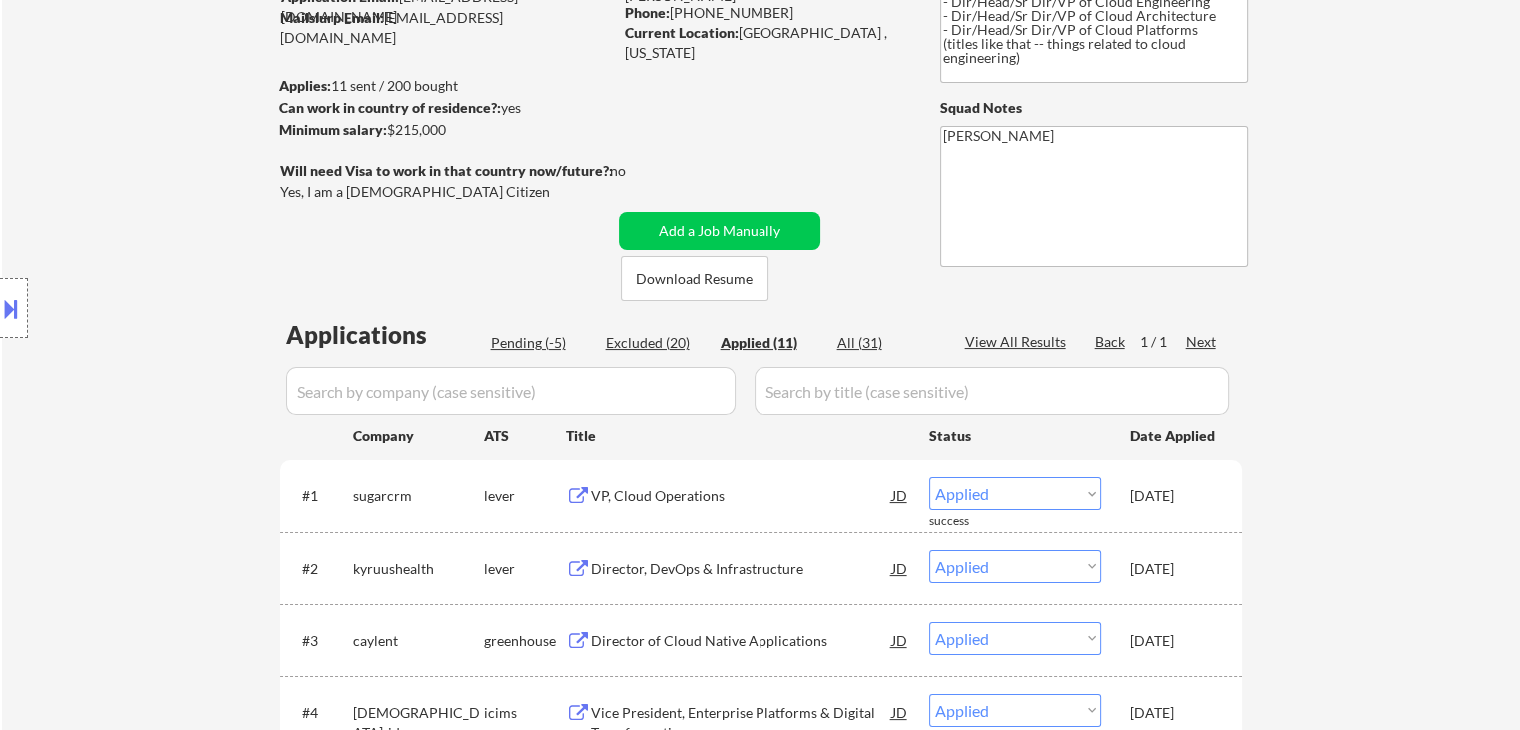
click at [1330, 397] on div "← Return to /applysquad Mailslurp Inbox Job Search Builder [PERSON_NAME] User E…" at bounding box center [761, 655] width 1518 height 1550
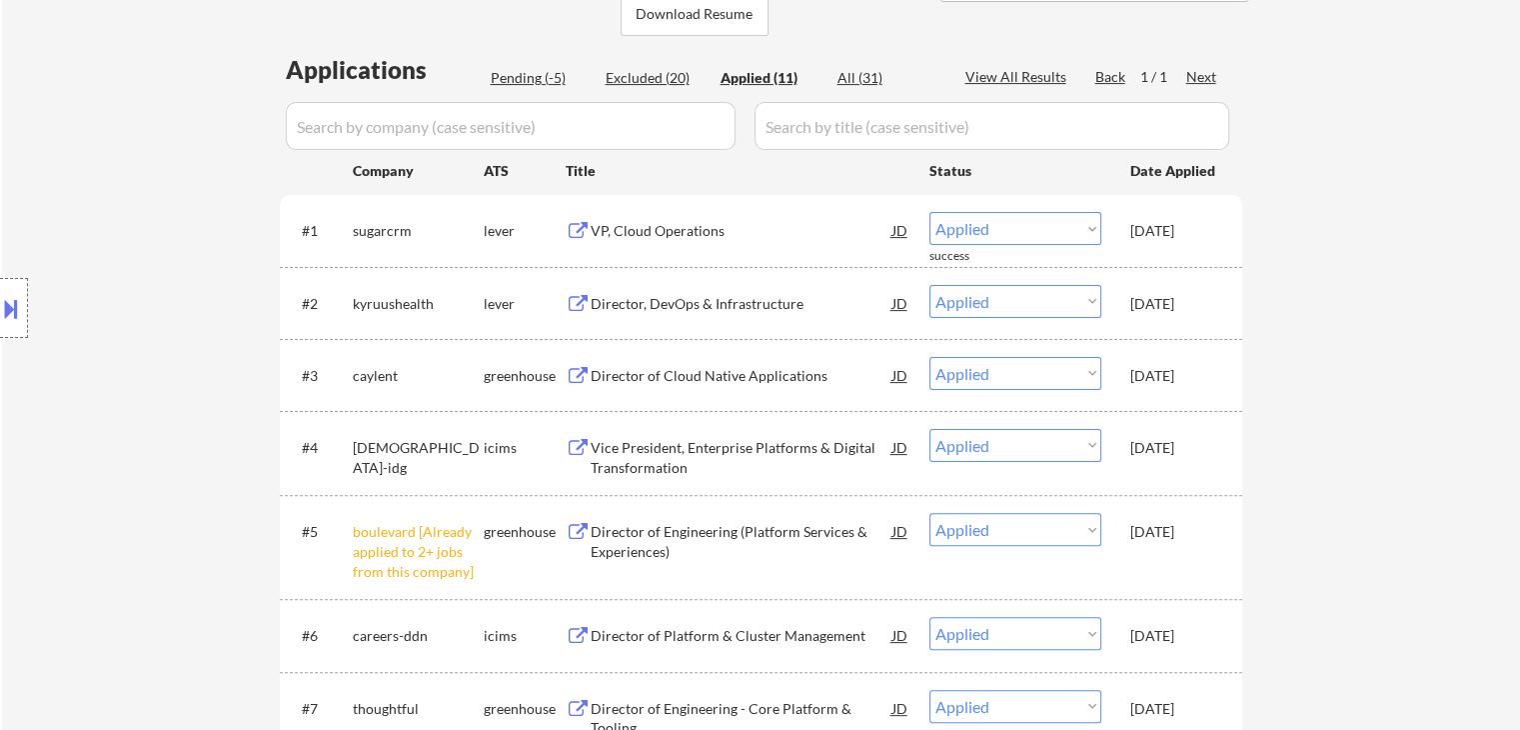
scroll to position [500, 0]
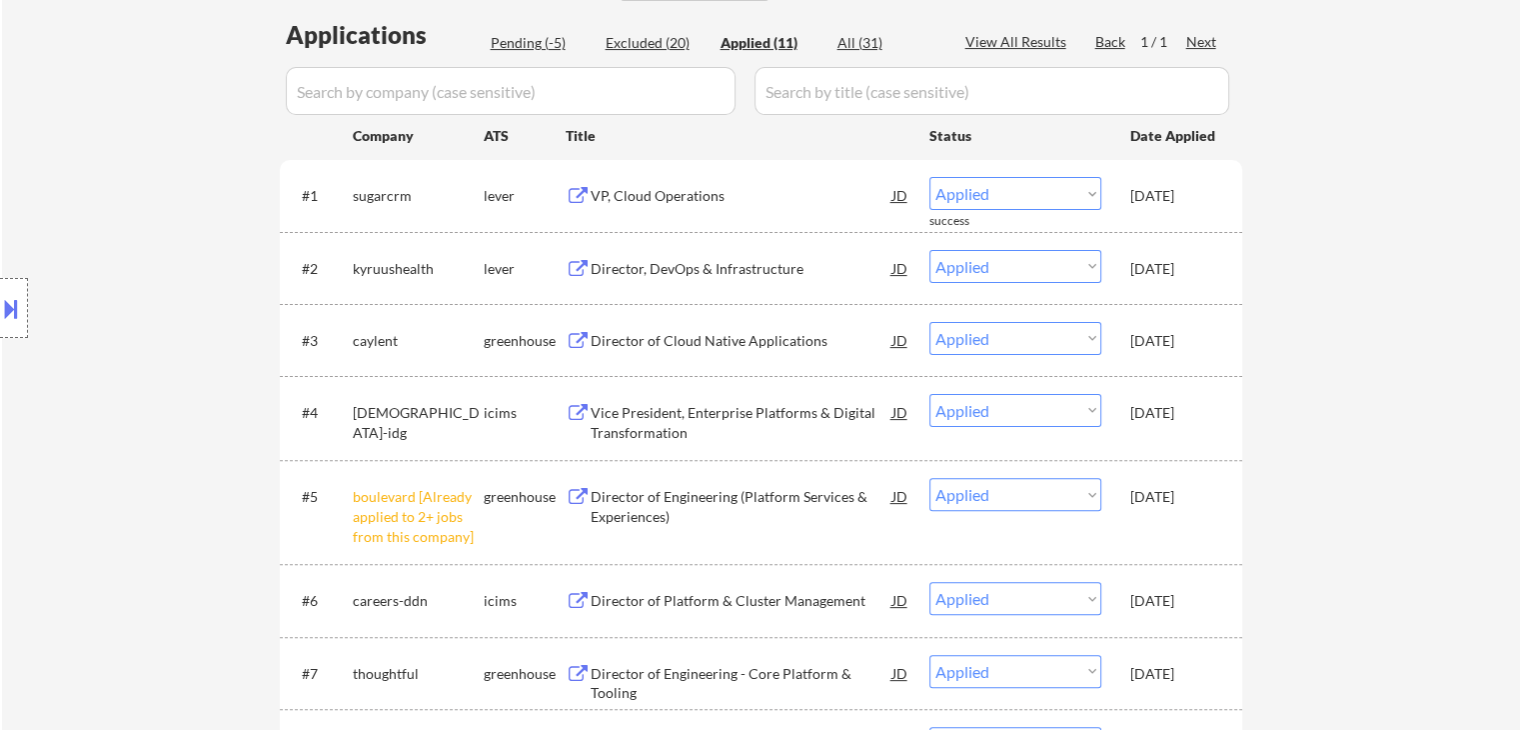
click at [1363, 354] on div "← Return to /applysquad Mailslurp Inbox Job Search Builder [PERSON_NAME] User E…" at bounding box center [761, 355] width 1518 height 1550
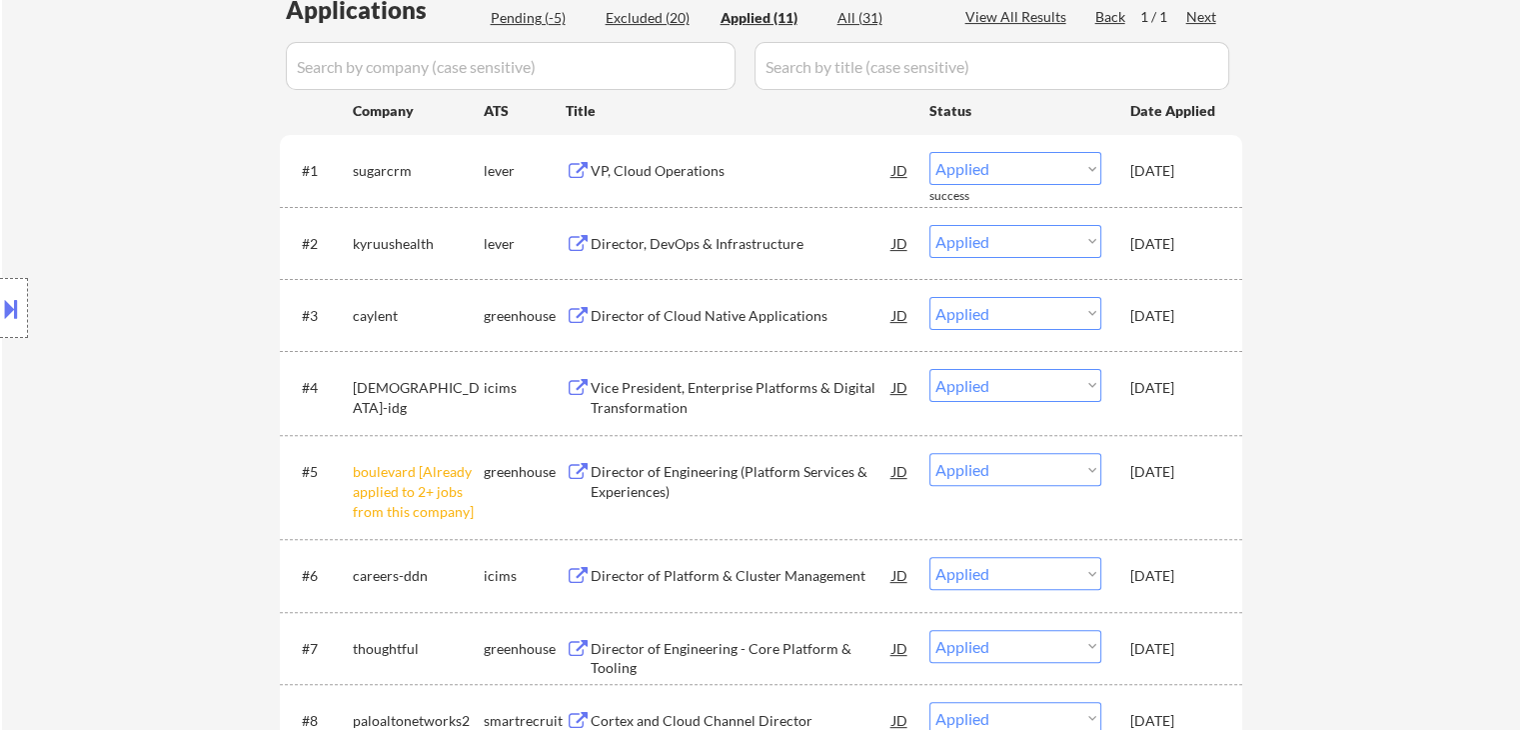
scroll to position [400, 0]
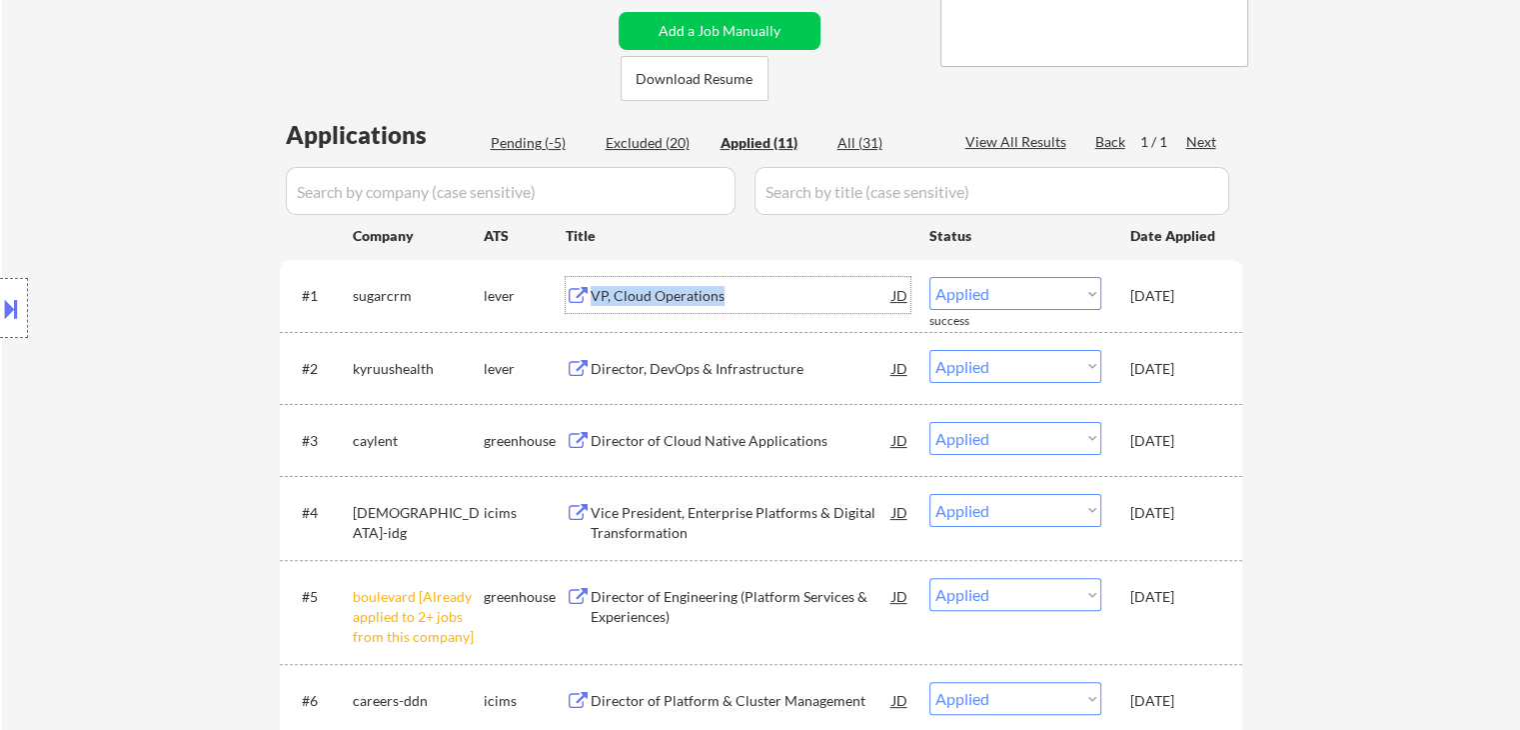
drag, startPoint x: 746, startPoint y: 293, endPoint x: 583, endPoint y: 301, distance: 163.1
click at [583, 301] on div "VP, Cloud Operations JD" at bounding box center [738, 295] width 345 height 36
copy div "VP, Cloud Operations"
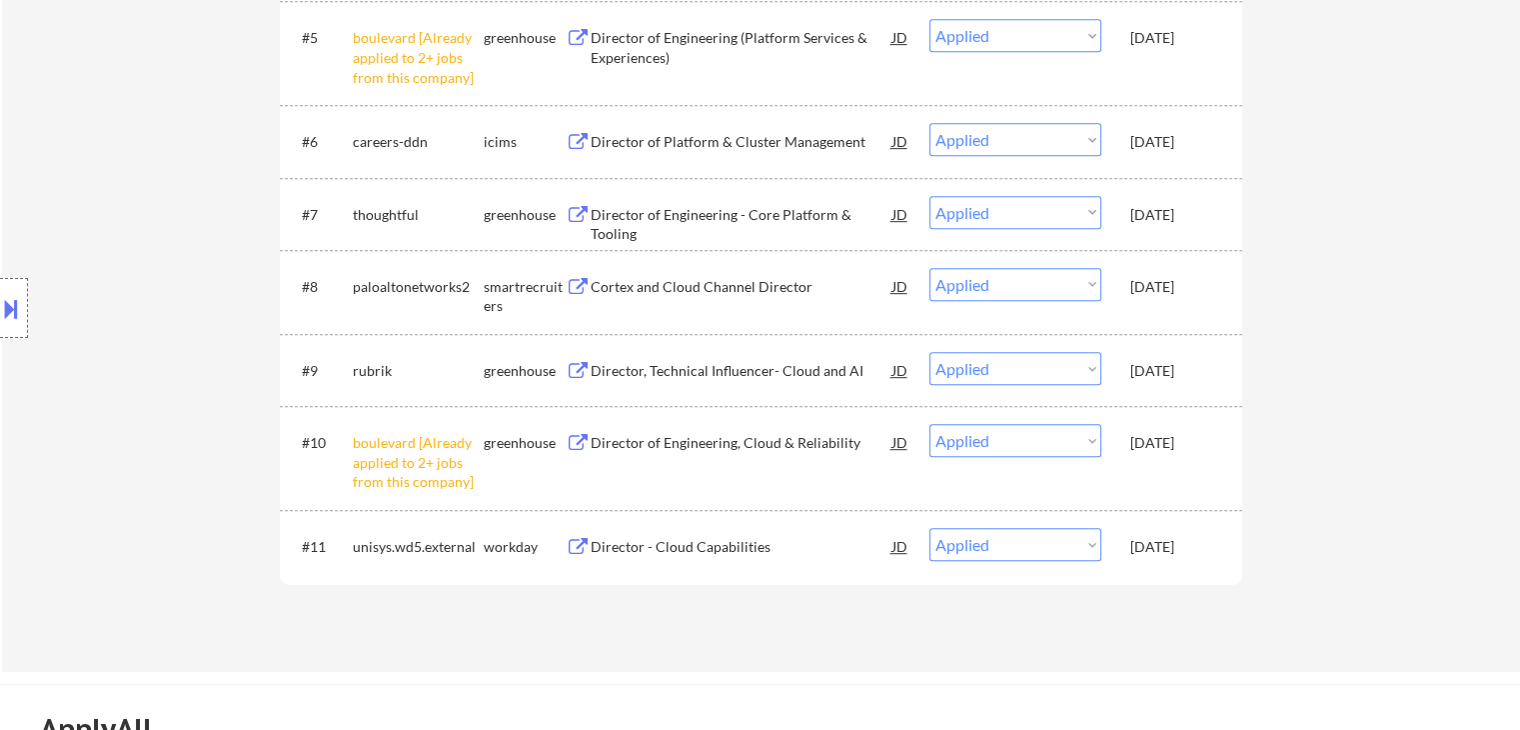
scroll to position [1099, 0]
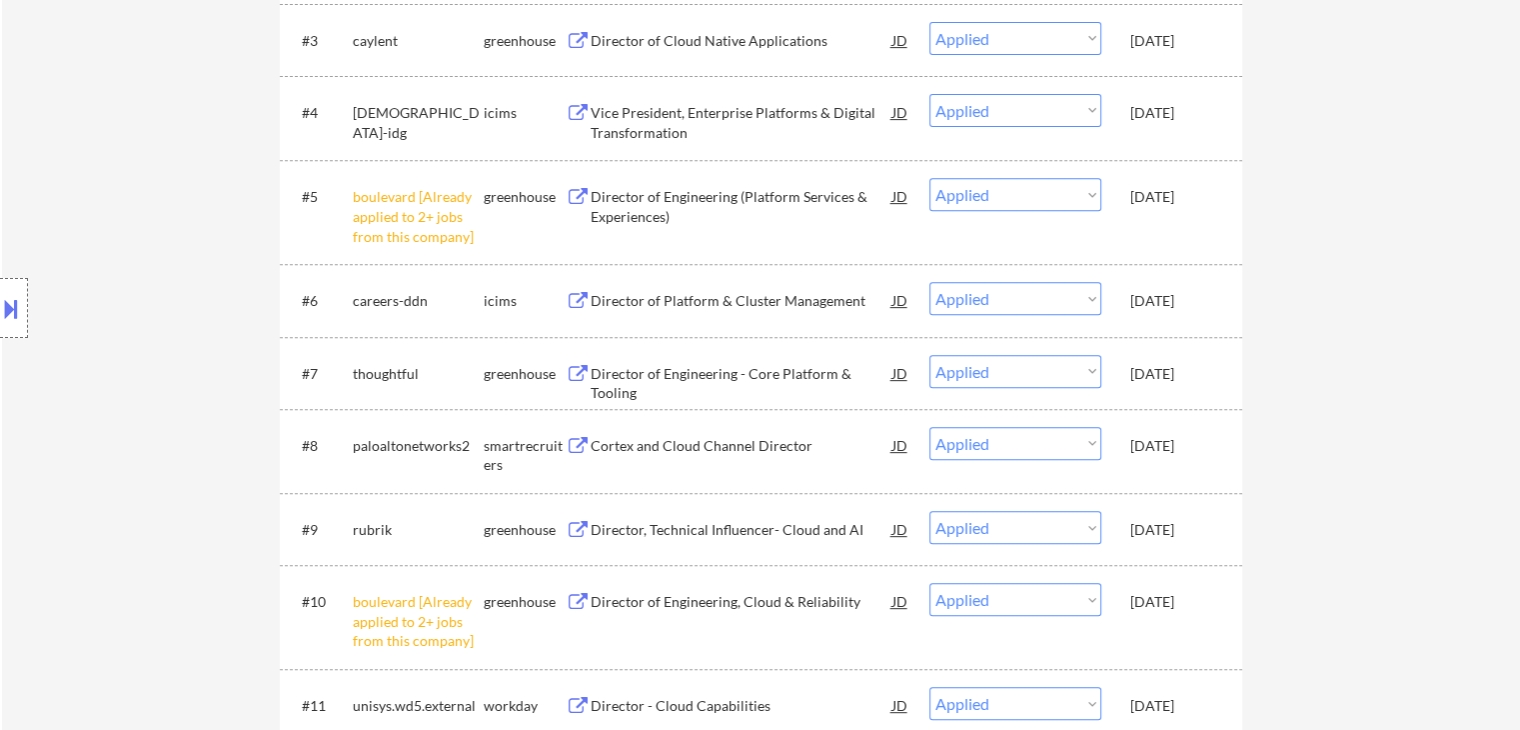
scroll to position [500, 0]
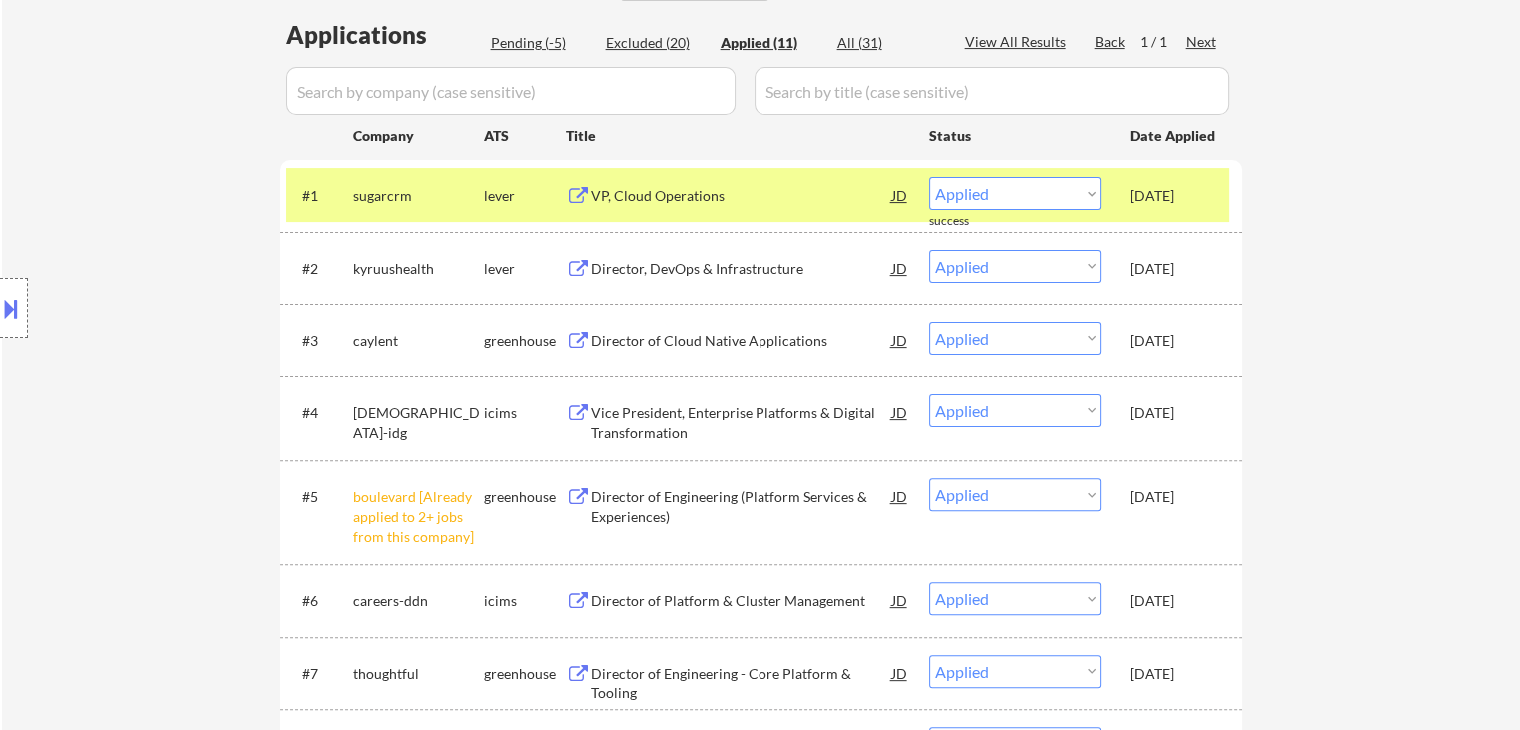
click at [0, 419] on div "Location Inclusions: [GEOGRAPHIC_DATA], [GEOGRAPHIC_DATA] [GEOGRAPHIC_DATA], [G…" at bounding box center [179, 308] width 358 height 371
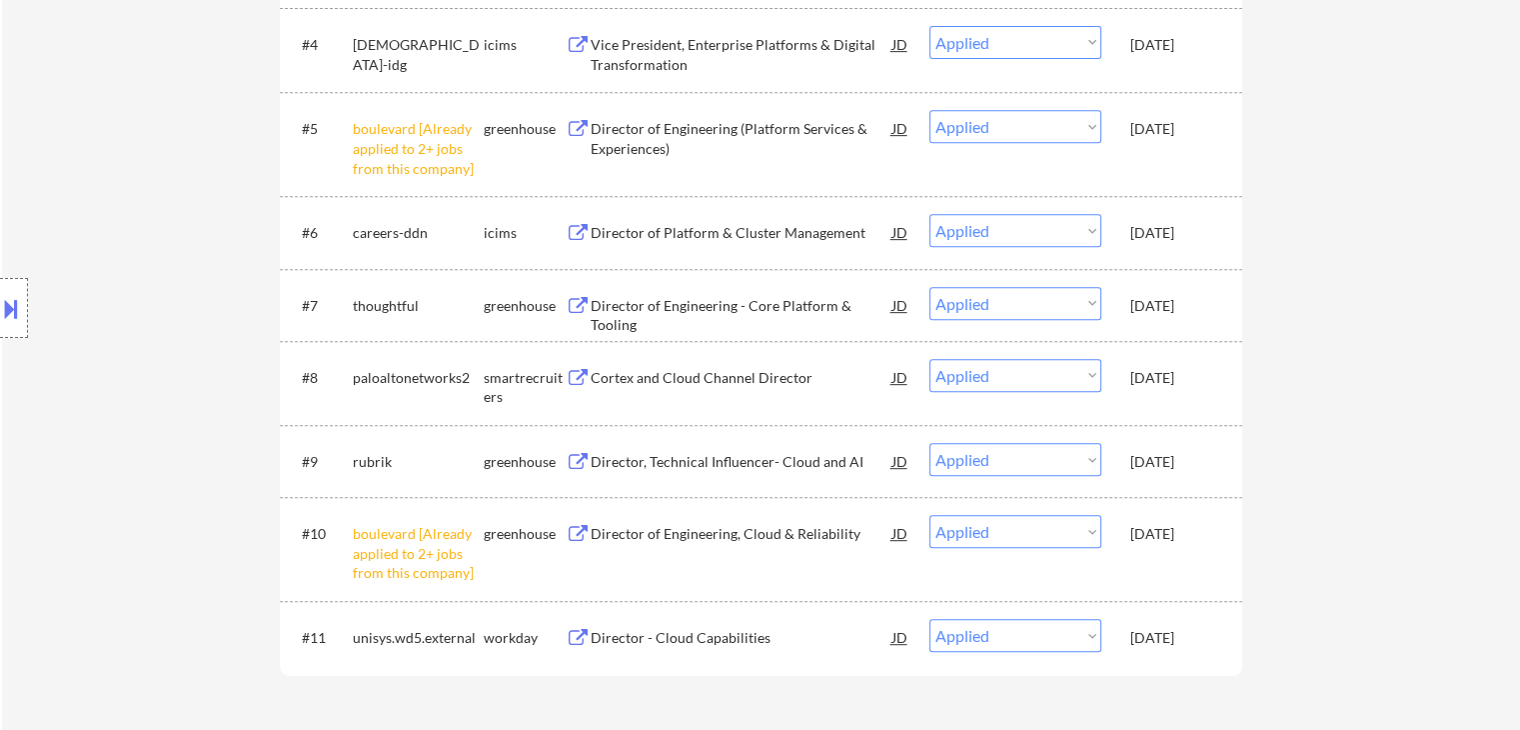
scroll to position [900, 0]
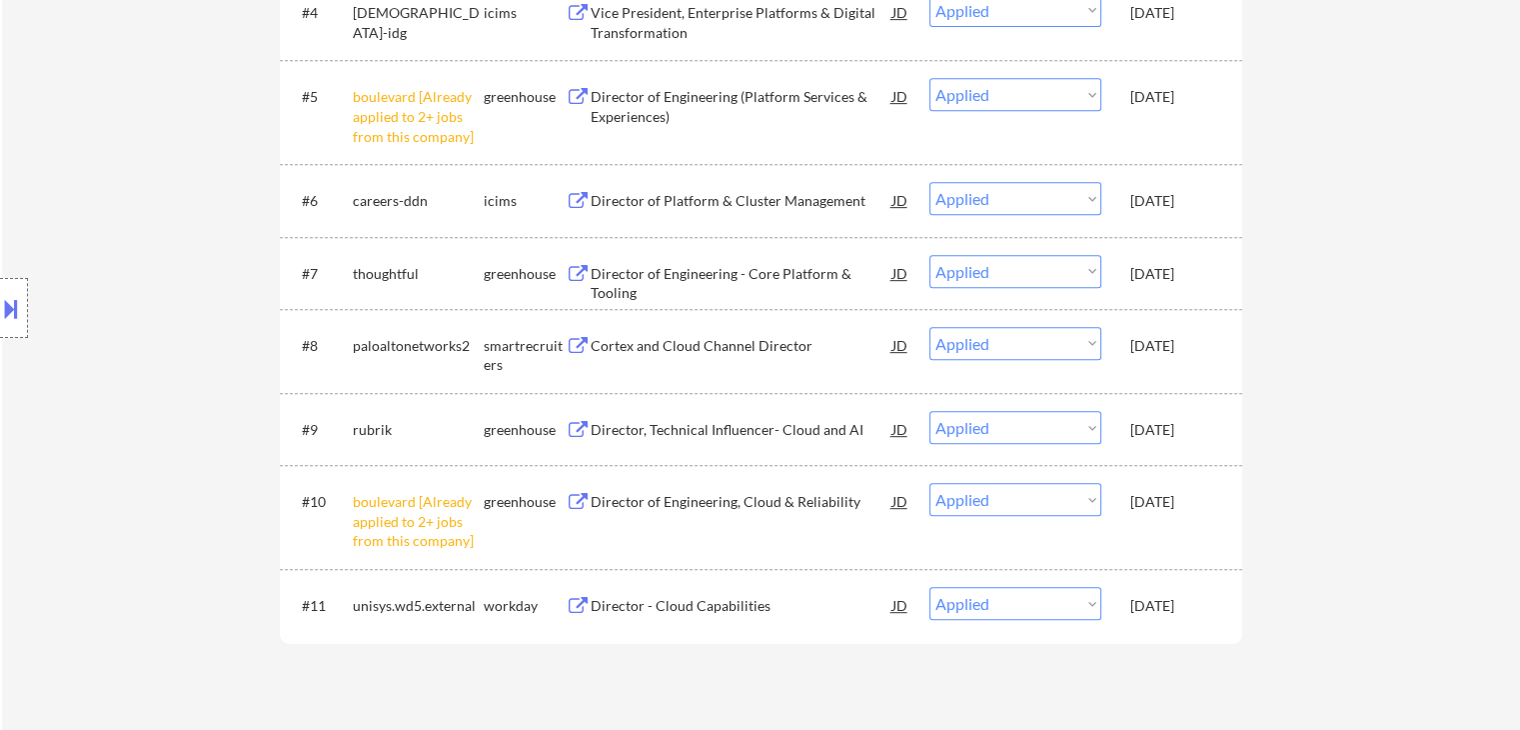
drag, startPoint x: 102, startPoint y: 487, endPoint x: 696, endPoint y: 481, distance: 593.8
click at [107, 487] on div "Location Inclusions: [GEOGRAPHIC_DATA], [GEOGRAPHIC_DATA] [GEOGRAPHIC_DATA], [G…" at bounding box center [179, 308] width 358 height 371
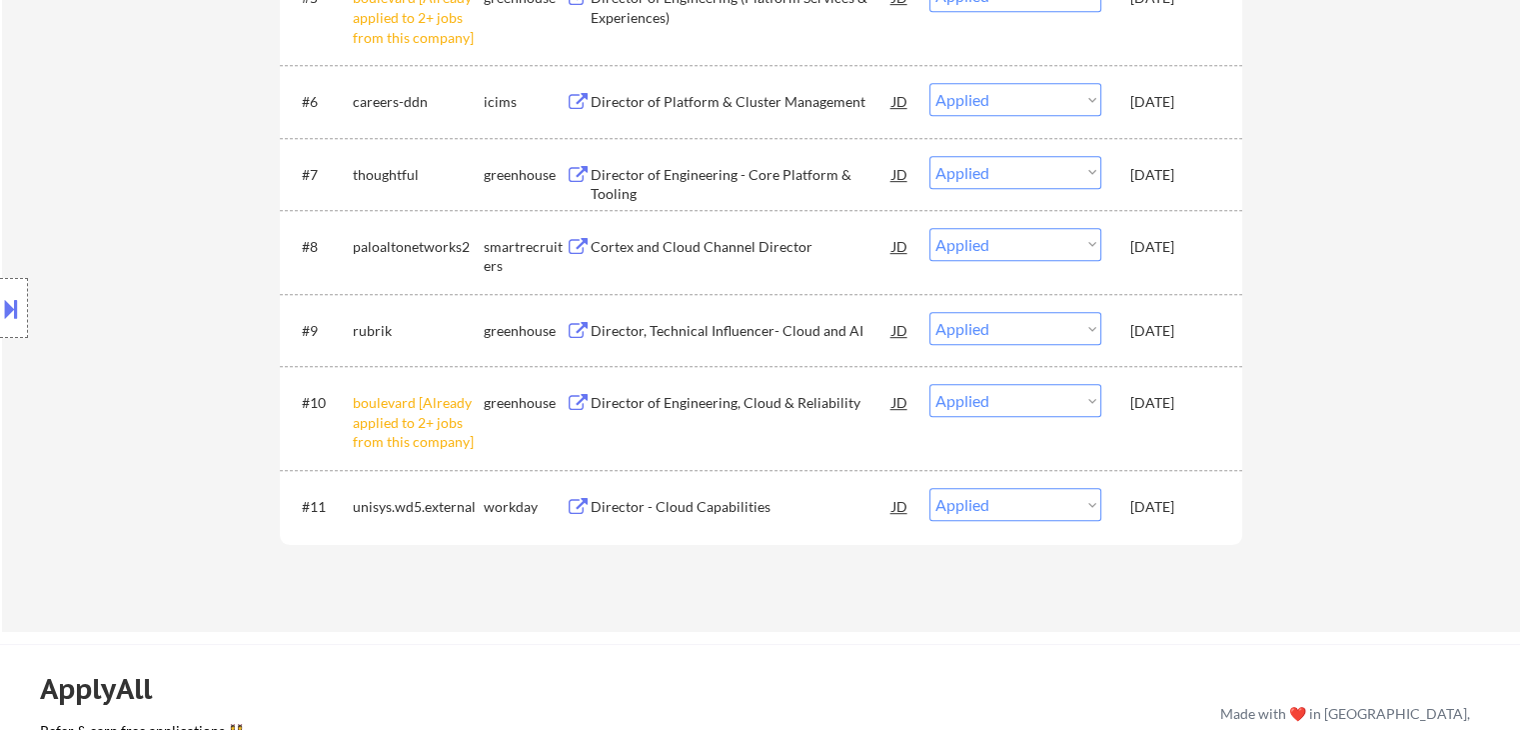
scroll to position [1000, 0]
drag, startPoint x: 803, startPoint y: 581, endPoint x: 845, endPoint y: 508, distance: 84.2
click at [803, 581] on div "Applications Pending (-5) Excluded (20) Applied (11) All (31) View All Results …" at bounding box center [761, 55] width 963 height 1074
click at [773, 582] on div "Applications Pending (-5) Excluded (20) Applied (11) All (31) View All Results …" at bounding box center [761, 55] width 963 height 1074
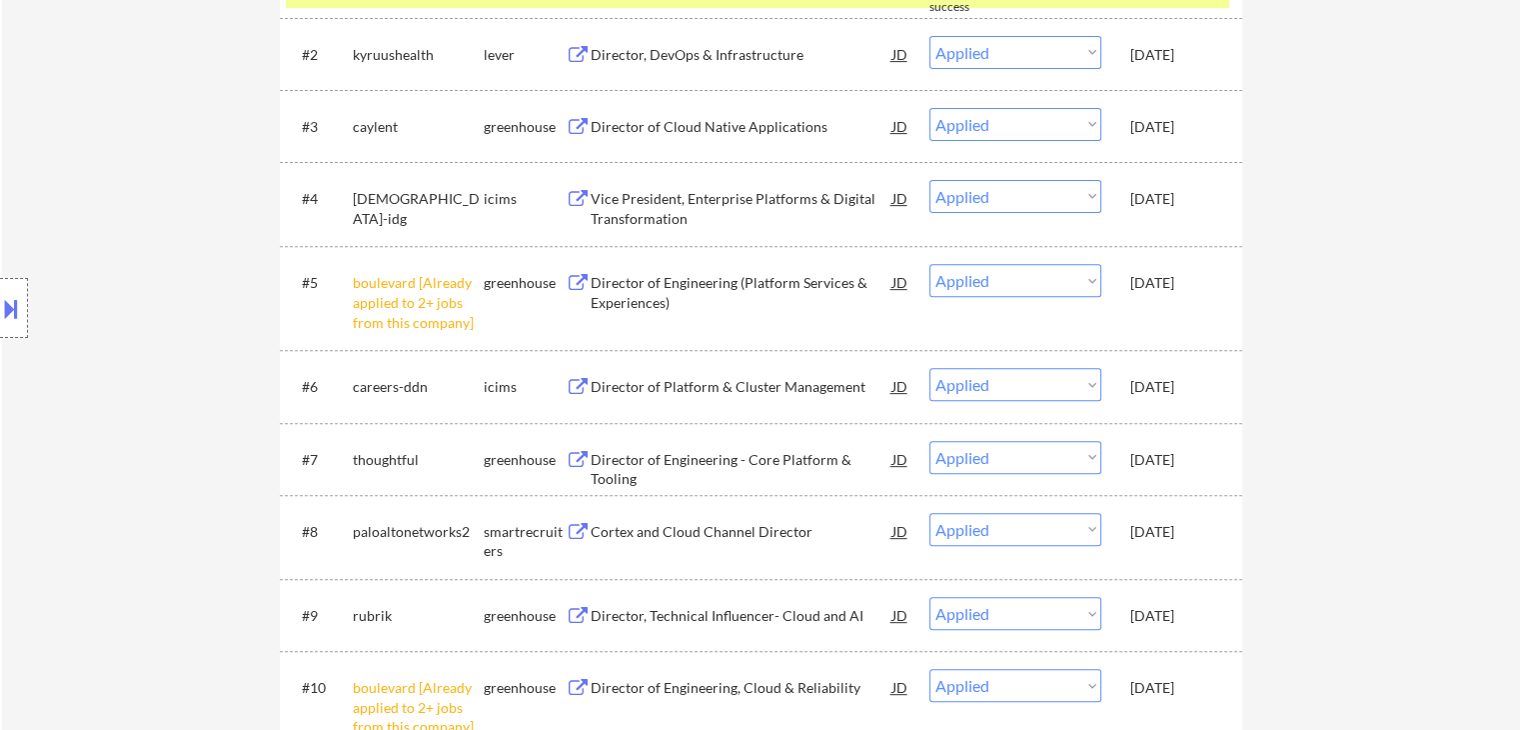
scroll to position [600, 0]
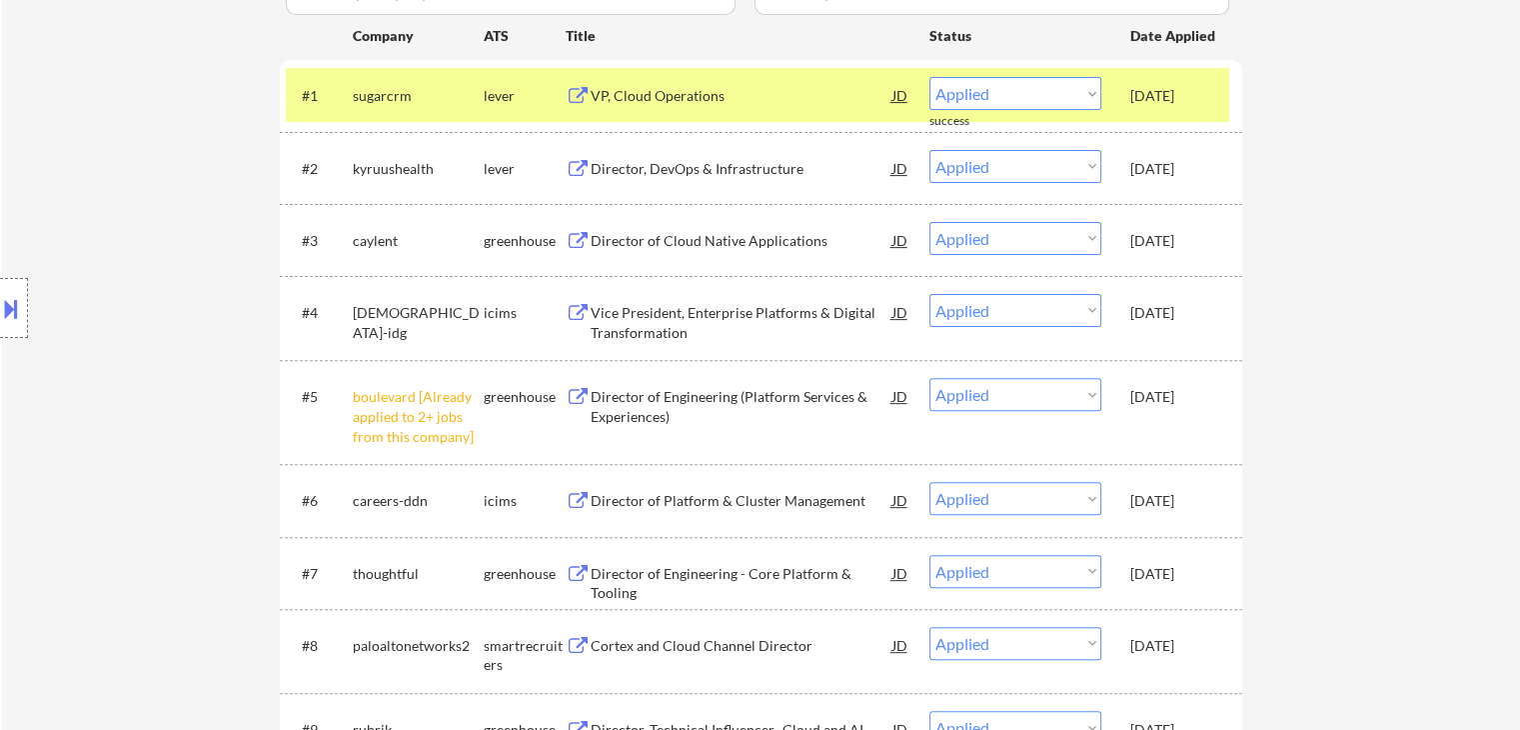
click at [16, 309] on button at bounding box center [11, 308] width 22 height 33
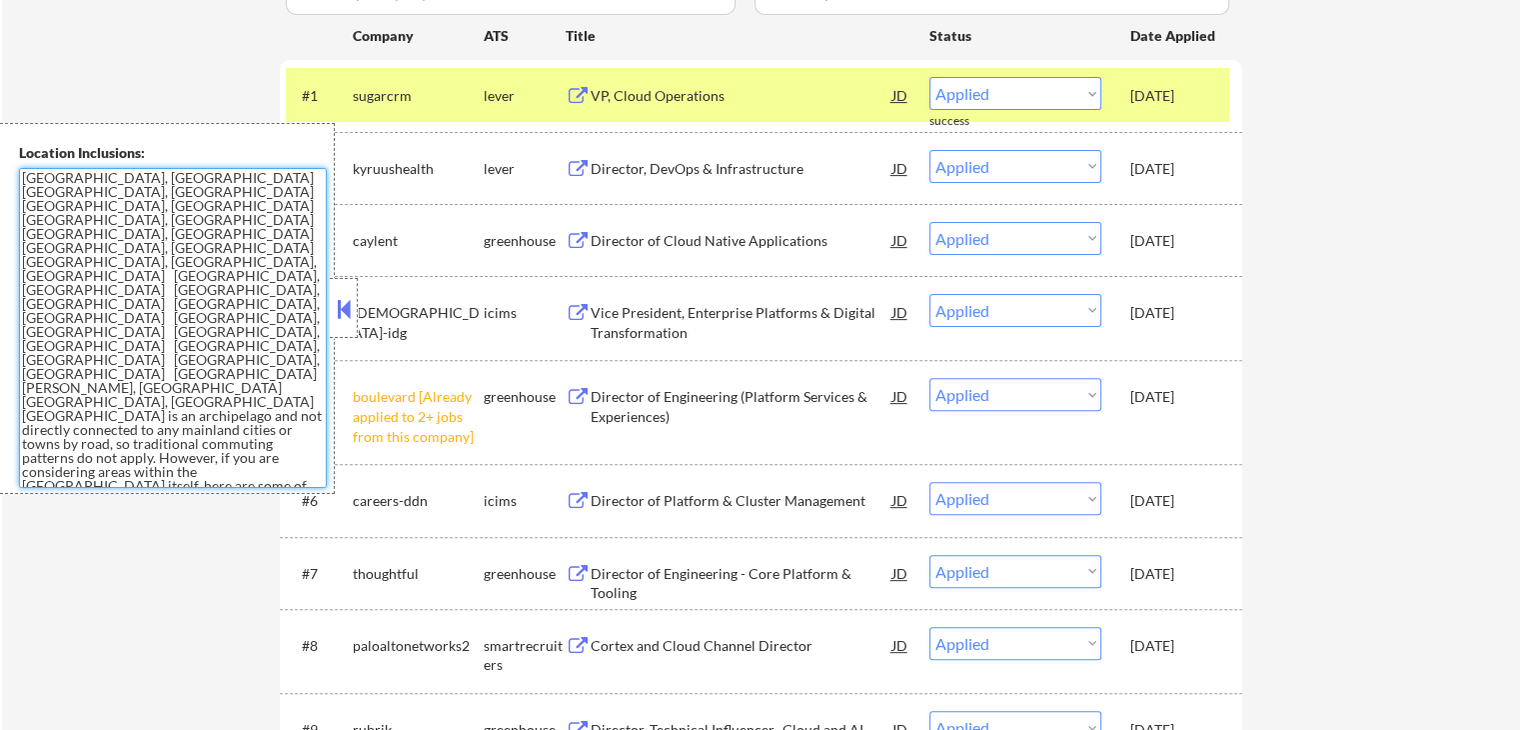
drag, startPoint x: 204, startPoint y: 438, endPoint x: 120, endPoint y: 431, distance: 84.3
click at [120, 431] on textarea "[GEOGRAPHIC_DATA], [GEOGRAPHIC_DATA] [GEOGRAPHIC_DATA], [GEOGRAPHIC_DATA] [GEOG…" at bounding box center [173, 328] width 308 height 320
click at [223, 435] on textarea "[GEOGRAPHIC_DATA], [GEOGRAPHIC_DATA] [GEOGRAPHIC_DATA], [GEOGRAPHIC_DATA] [GEOG…" at bounding box center [173, 328] width 308 height 320
drag, startPoint x: 120, startPoint y: 388, endPoint x: 247, endPoint y: 383, distance: 127.0
click at [247, 383] on textarea "[GEOGRAPHIC_DATA], [GEOGRAPHIC_DATA] [GEOGRAPHIC_DATA], [GEOGRAPHIC_DATA] [GEOG…" at bounding box center [173, 328] width 308 height 320
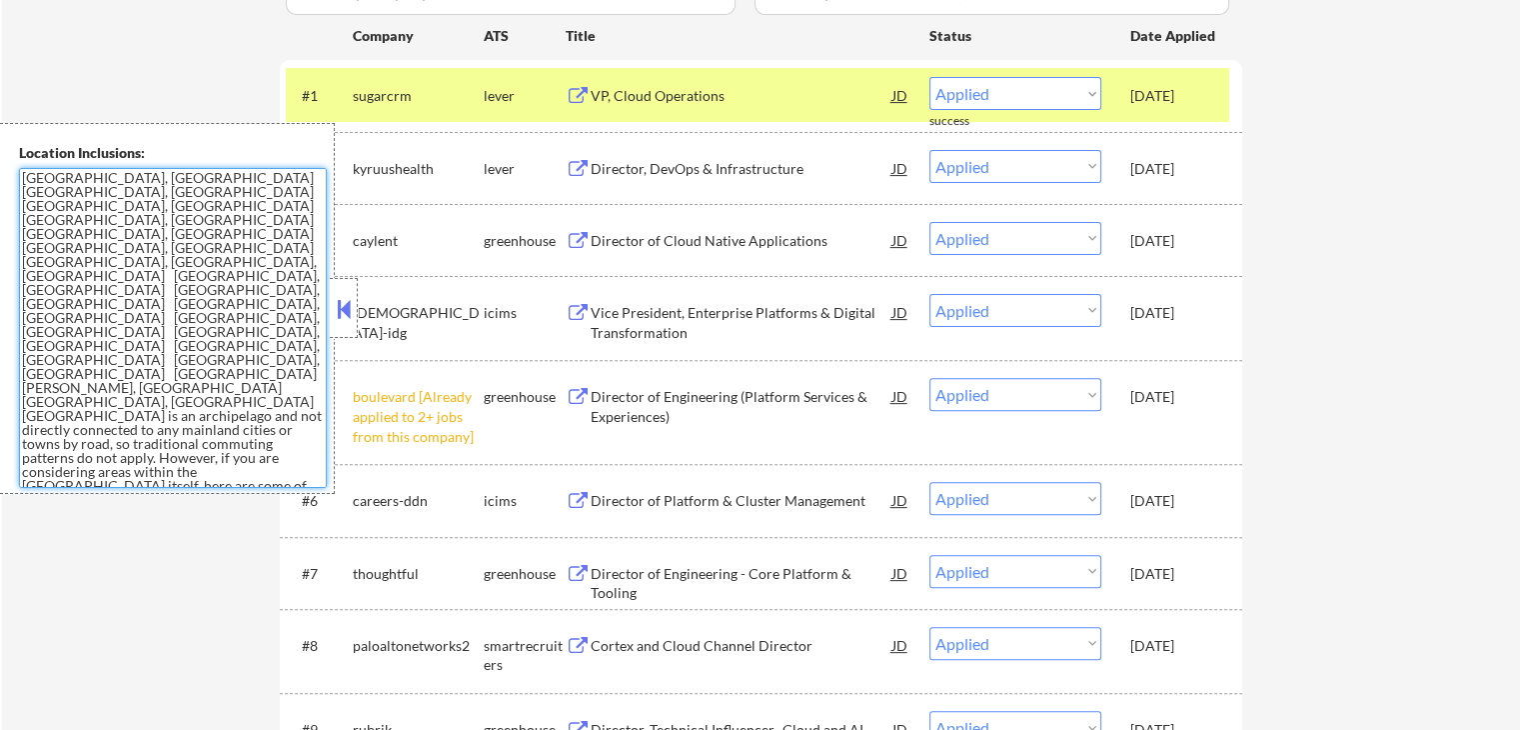
click at [116, 300] on textarea "[GEOGRAPHIC_DATA], [GEOGRAPHIC_DATA] [GEOGRAPHIC_DATA], [GEOGRAPHIC_DATA] [GEOG…" at bounding box center [173, 328] width 308 height 320
drag, startPoint x: 80, startPoint y: 244, endPoint x: 276, endPoint y: 433, distance: 272.2
click at [276, 433] on textarea "[GEOGRAPHIC_DATA], [GEOGRAPHIC_DATA] [GEOGRAPHIC_DATA], [GEOGRAPHIC_DATA] [GEOG…" at bounding box center [173, 328] width 308 height 320
click at [68, 249] on textarea "[GEOGRAPHIC_DATA], [GEOGRAPHIC_DATA] [GEOGRAPHIC_DATA], [GEOGRAPHIC_DATA] [GEOG…" at bounding box center [173, 328] width 308 height 320
drag, startPoint x: 72, startPoint y: 246, endPoint x: 4, endPoint y: 164, distance: 106.5
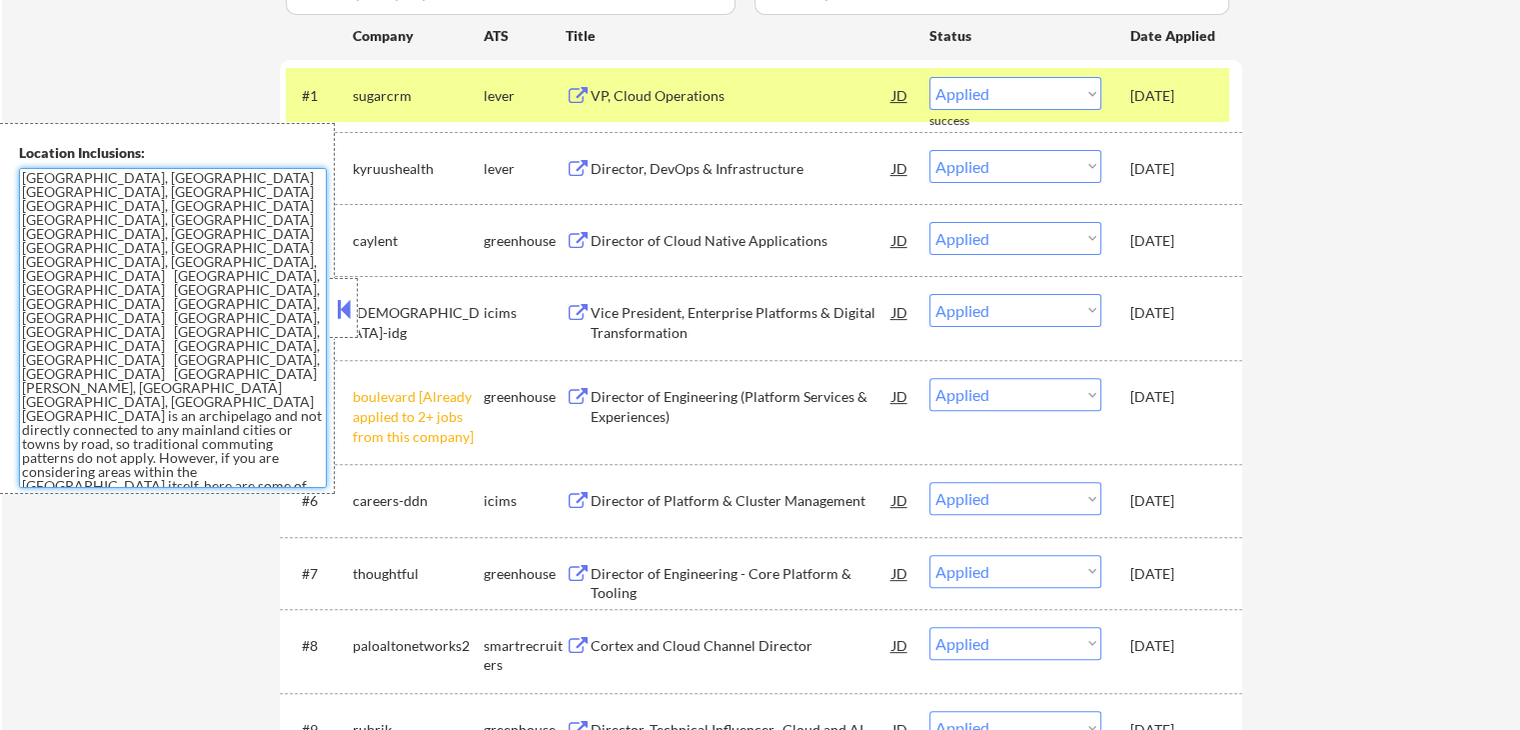
click at [4, 164] on div "Location Inclusions: [GEOGRAPHIC_DATA], [GEOGRAPHIC_DATA] [GEOGRAPHIC_DATA], [G…" at bounding box center [167, 308] width 335 height 371
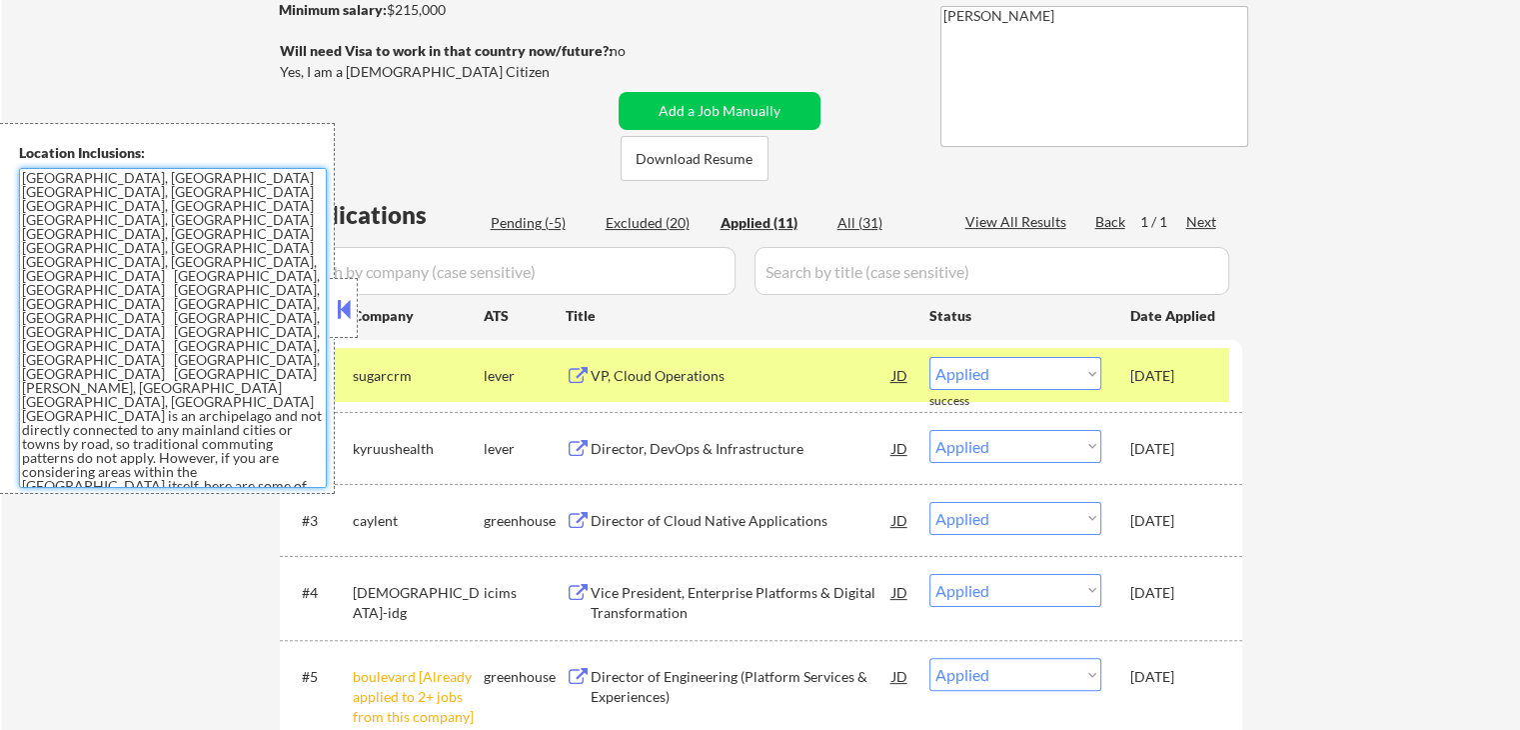
scroll to position [200, 0]
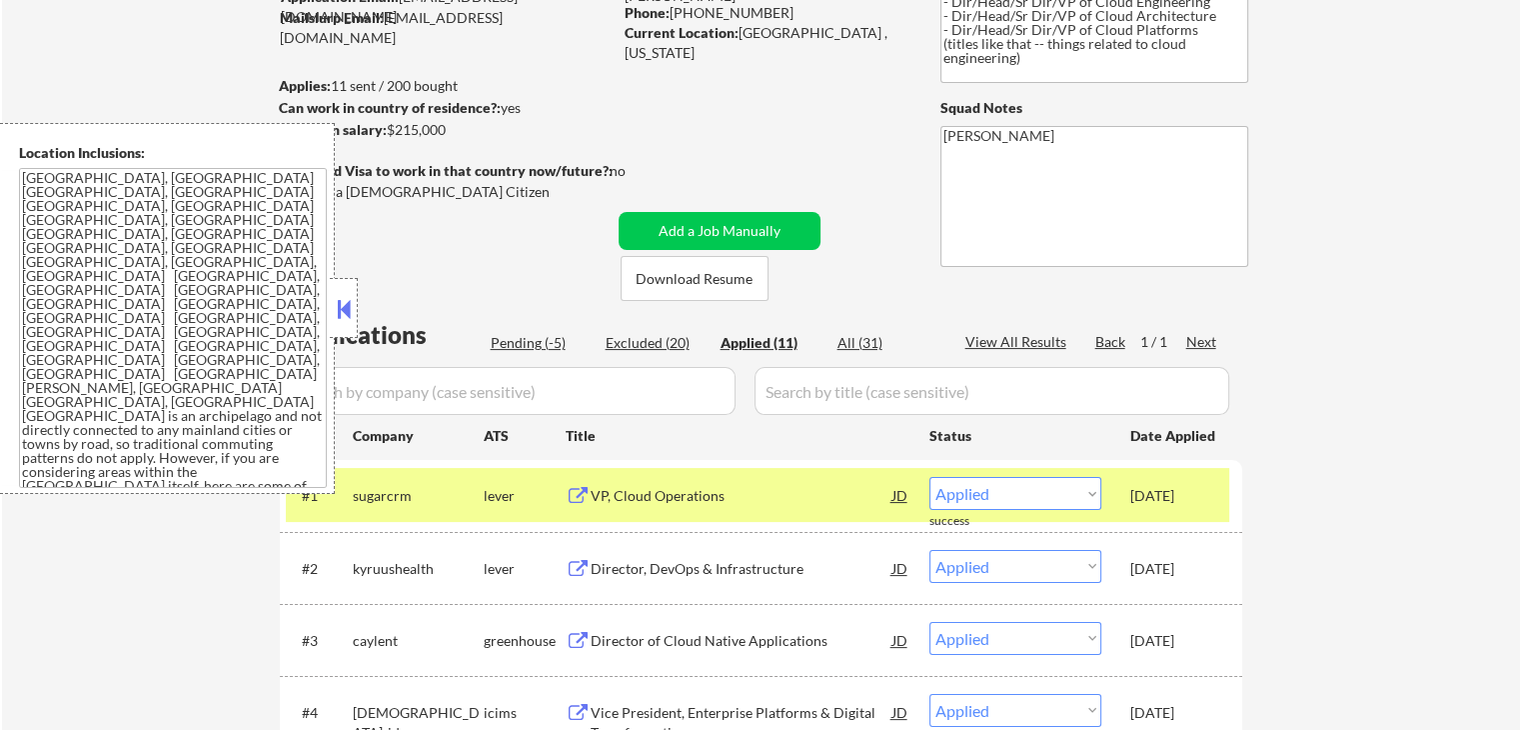
drag, startPoint x: 348, startPoint y: 311, endPoint x: 548, endPoint y: 337, distance: 201.6
click at [360, 308] on body "← Return to /applysquad Mailslurp Inbox Job Search Builder [PERSON_NAME] User E…" at bounding box center [760, 165] width 1520 height 730
click at [525, 337] on div "Pending (-5)" at bounding box center [541, 343] width 100 height 20
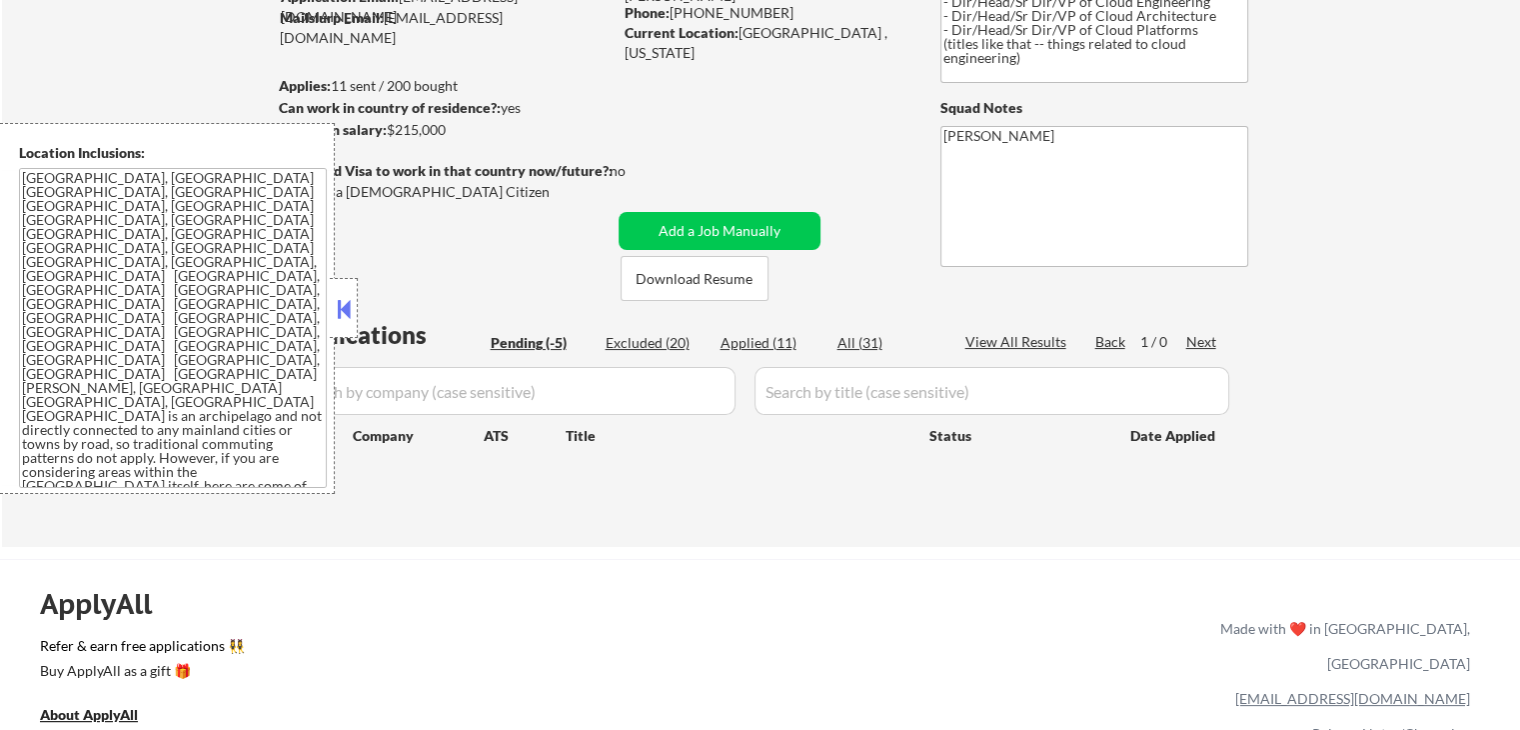
click at [343, 309] on button at bounding box center [344, 309] width 22 height 30
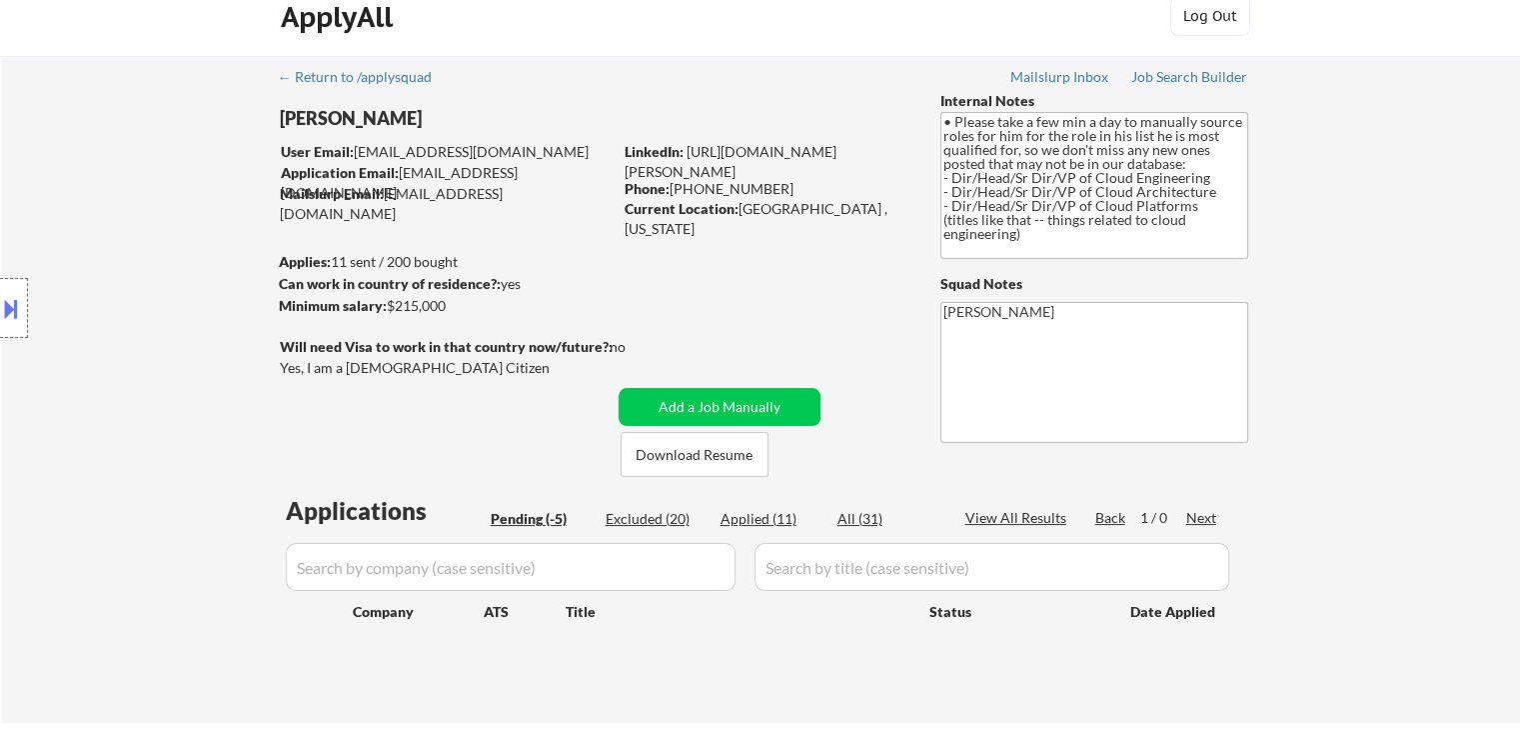
scroll to position [0, 0]
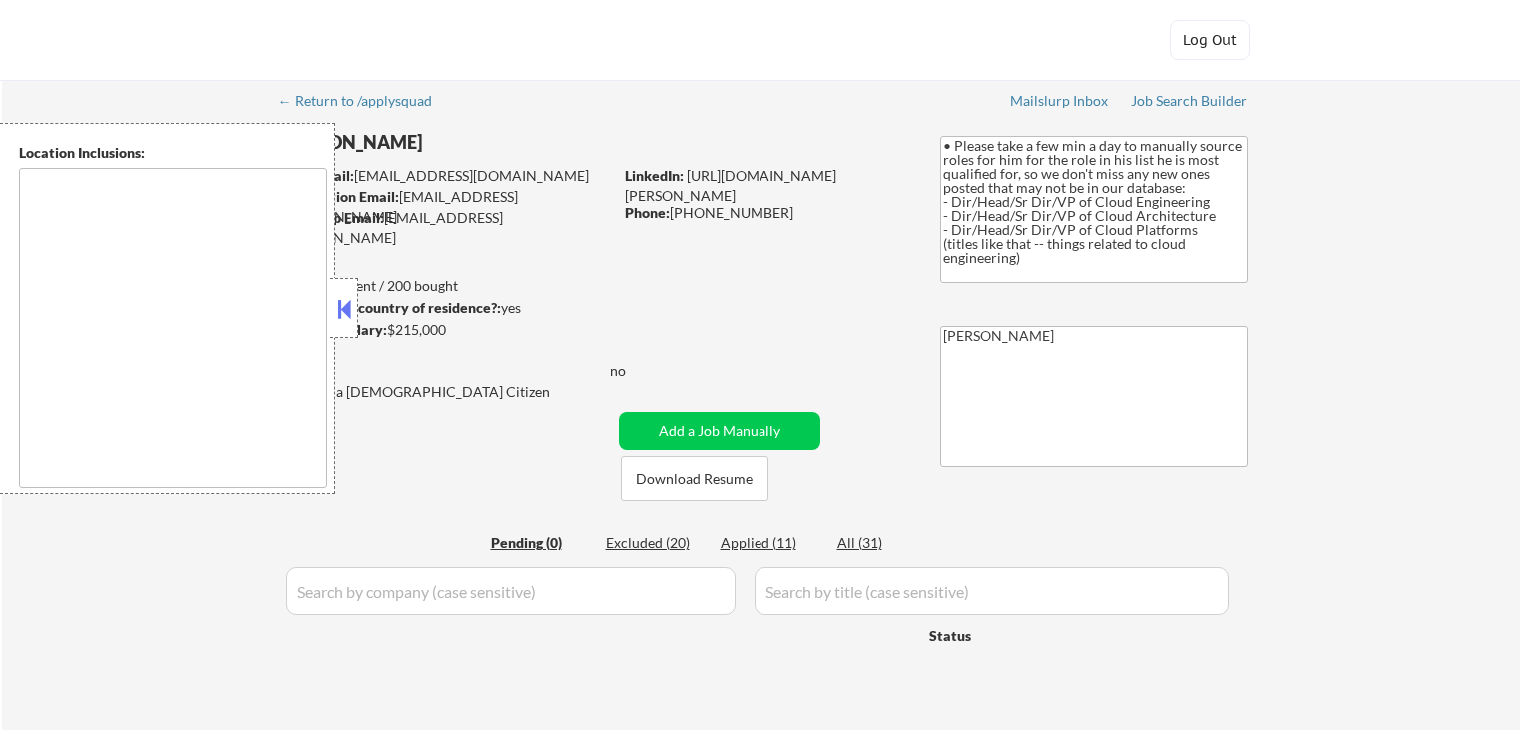
type textarea "[GEOGRAPHIC_DATA], [GEOGRAPHIC_DATA] [GEOGRAPHIC_DATA], [GEOGRAPHIC_DATA] [GEOG…"
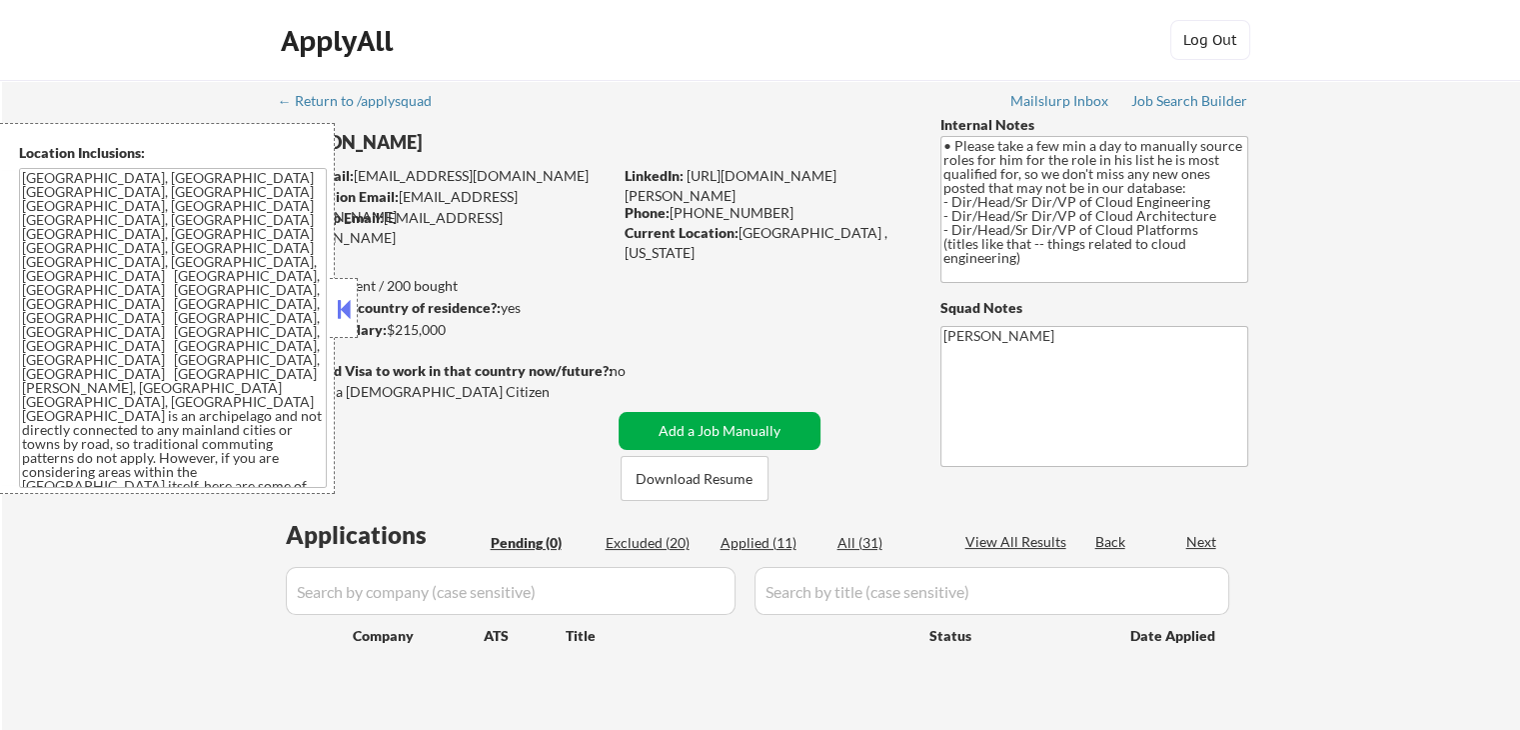
click at [714, 419] on button "Add a Job Manually" at bounding box center [720, 431] width 202 height 38
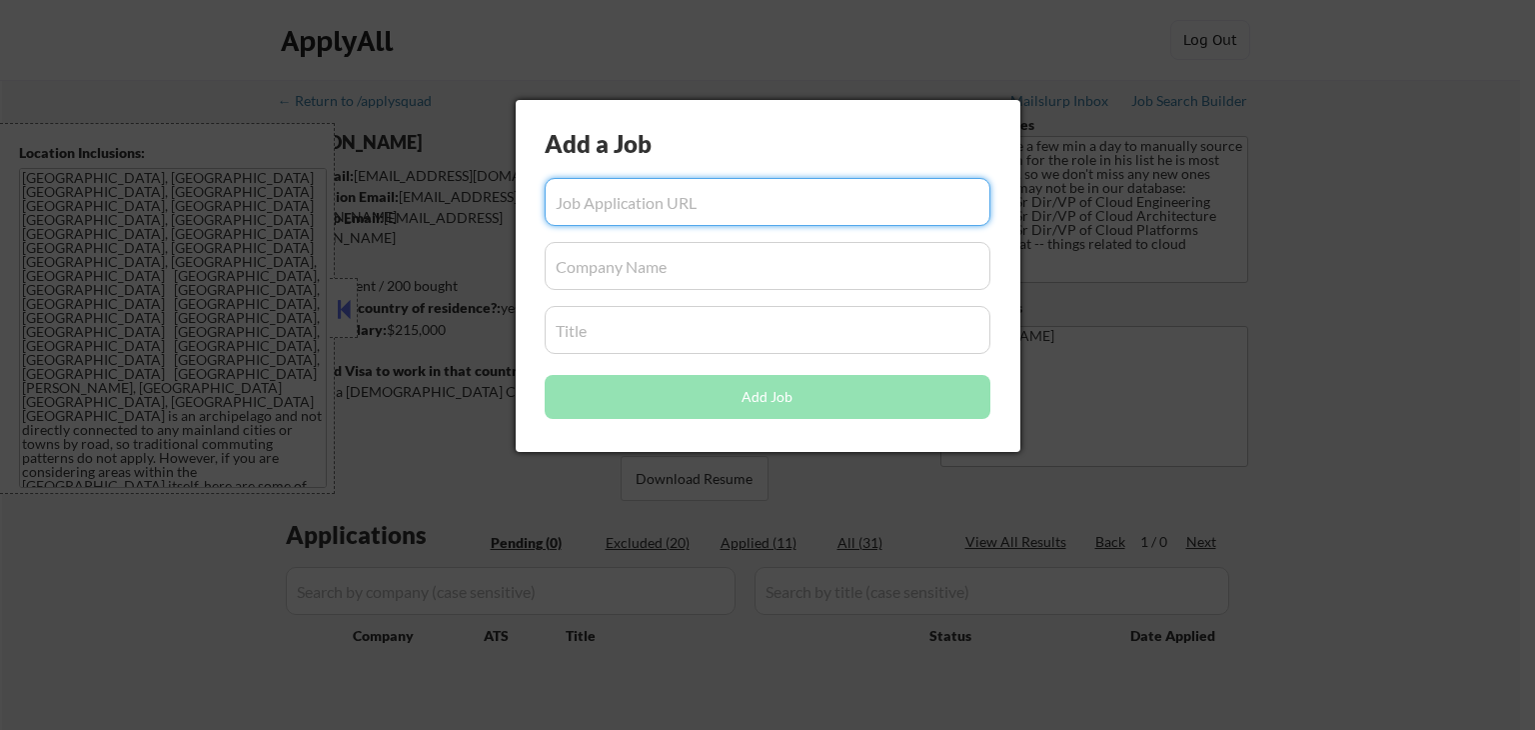
click at [769, 213] on input "input" at bounding box center [768, 202] width 446 height 48
paste input "https://jobs.smartrecruiters.com/Visa/744000064139845-director-site-reliability…"
type input "https://jobs.smartrecruiters.com/Visa/744000064139845-director-site-reliability…"
click at [612, 273] on input "input" at bounding box center [768, 266] width 446 height 48
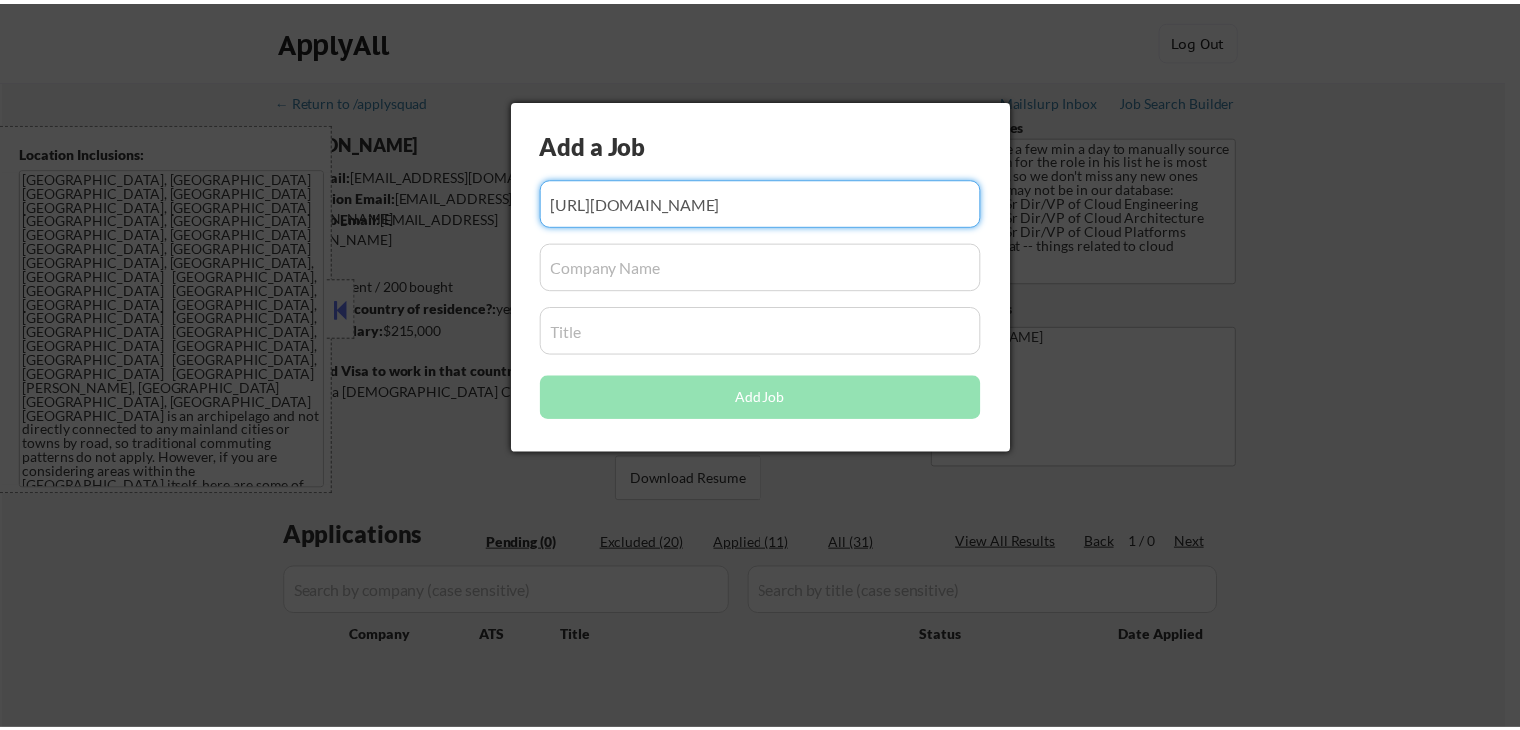
scroll to position [0, 0]
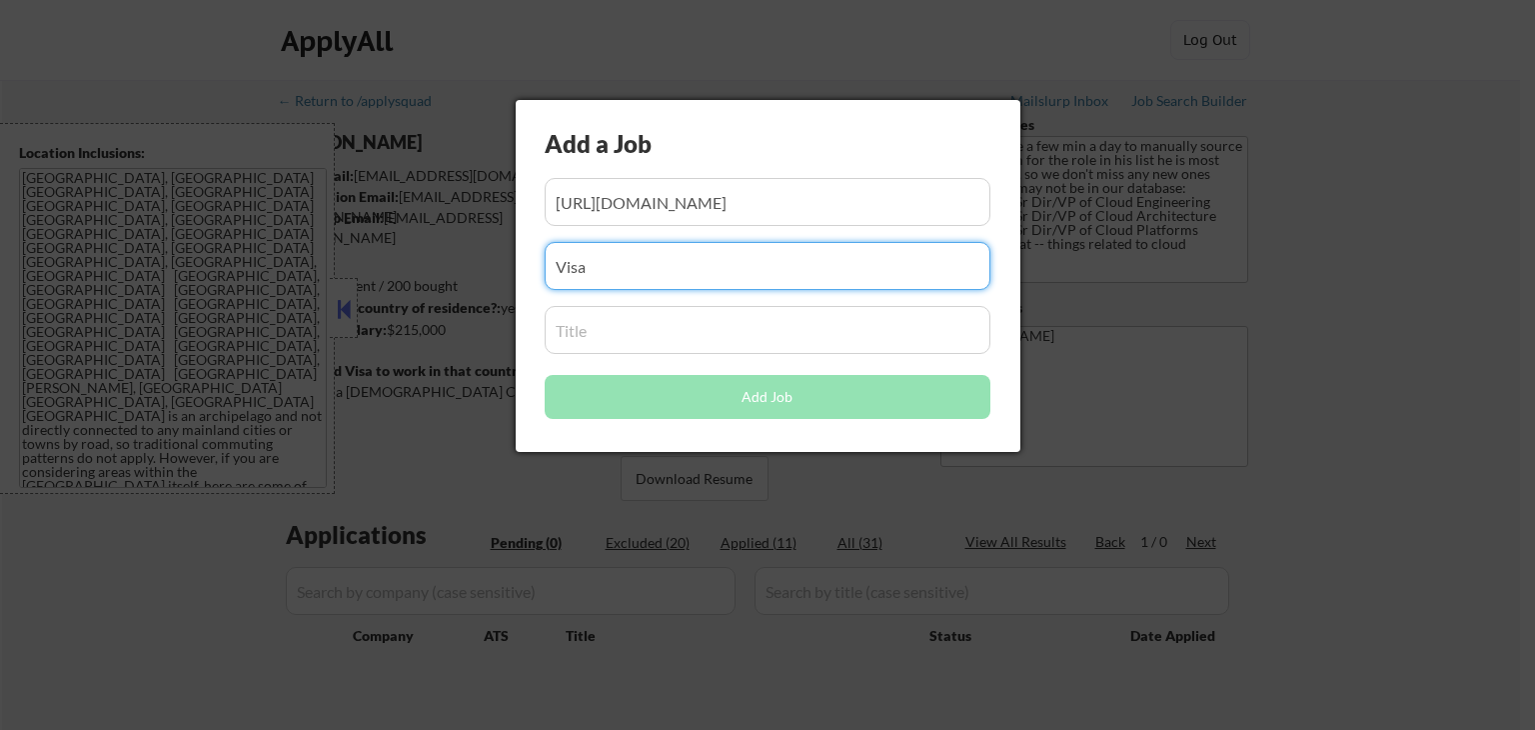
type input "Visa"
click at [615, 345] on input "input" at bounding box center [768, 330] width 446 height 48
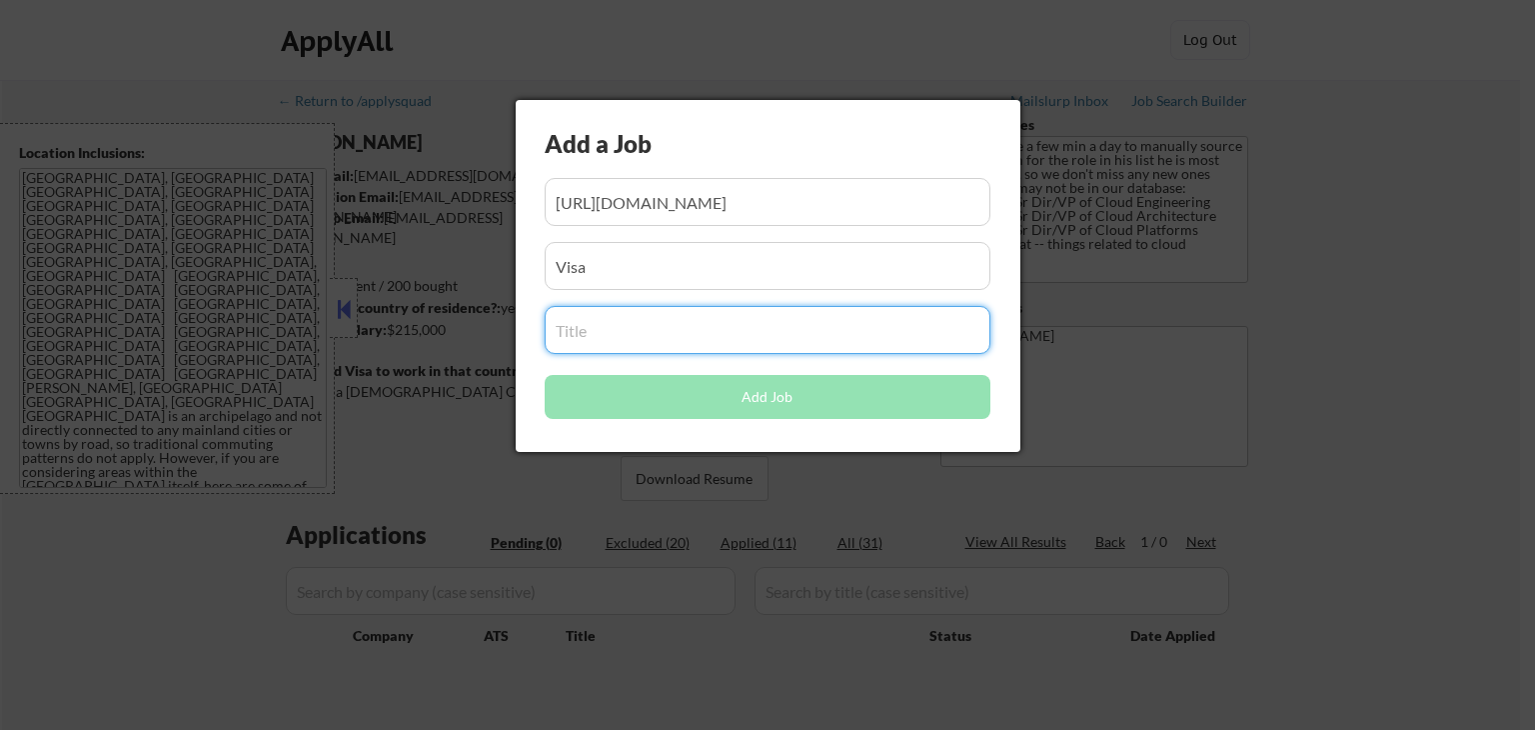
click at [621, 329] on input "input" at bounding box center [768, 330] width 446 height 48
paste input "Director - Site Reliability Engineering"
type input "Director - Site Reliability Engineering"
drag, startPoint x: 666, startPoint y: 274, endPoint x: 673, endPoint y: 293, distance: 20.2
click at [666, 273] on input "input" at bounding box center [768, 266] width 446 height 48
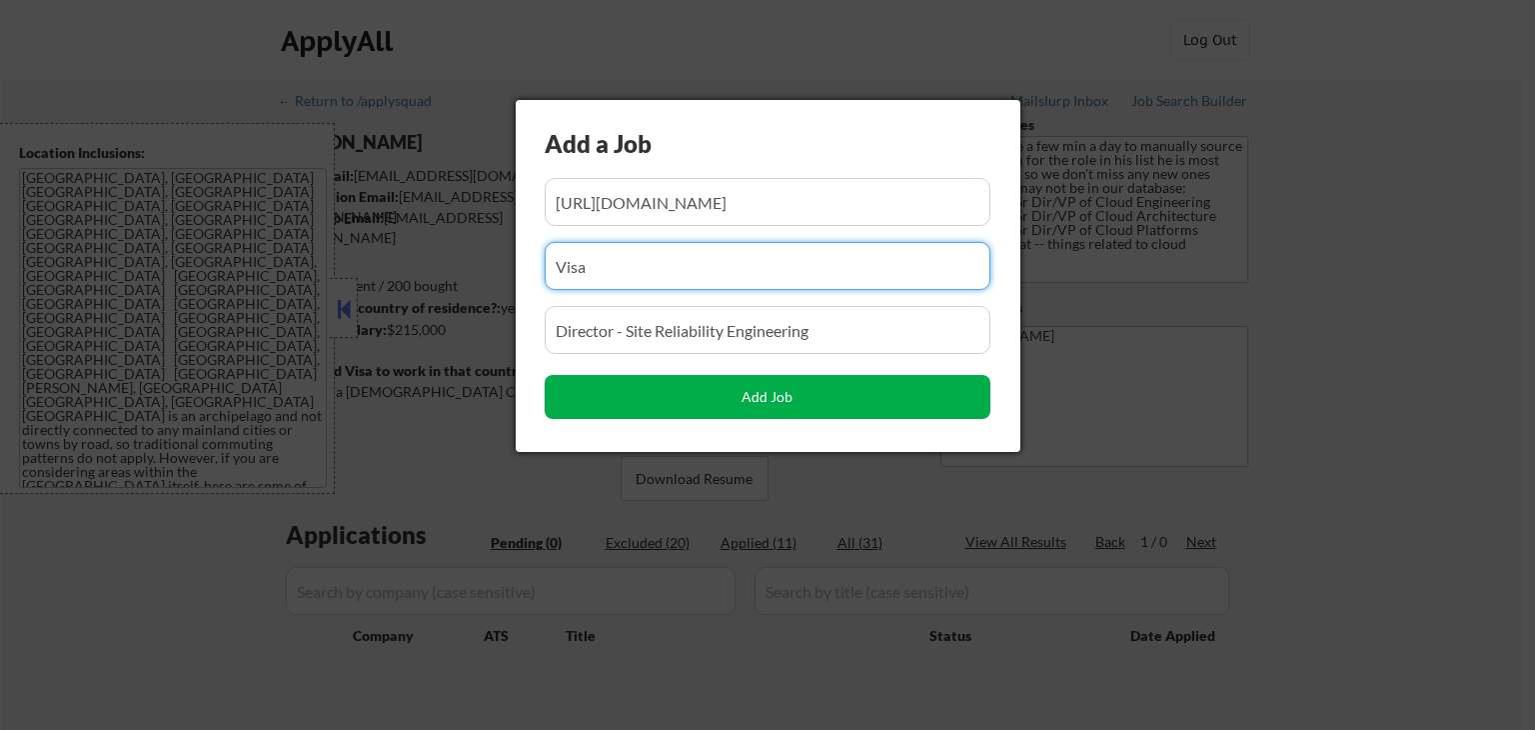
click at [704, 405] on button "Add Job" at bounding box center [768, 397] width 446 height 44
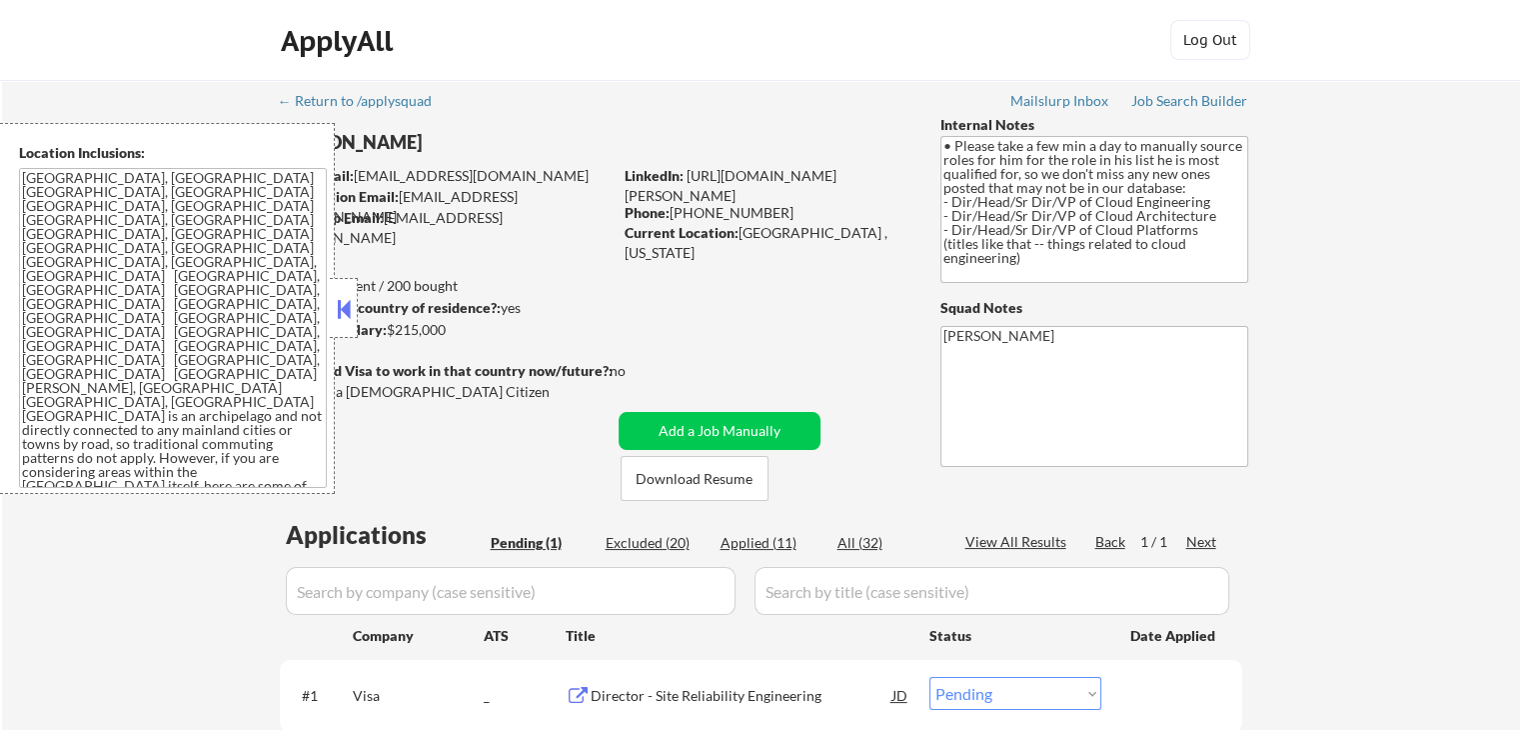
drag, startPoint x: 356, startPoint y: 313, endPoint x: 940, endPoint y: 323, distance: 583.8
click at [356, 312] on div at bounding box center [344, 308] width 28 height 60
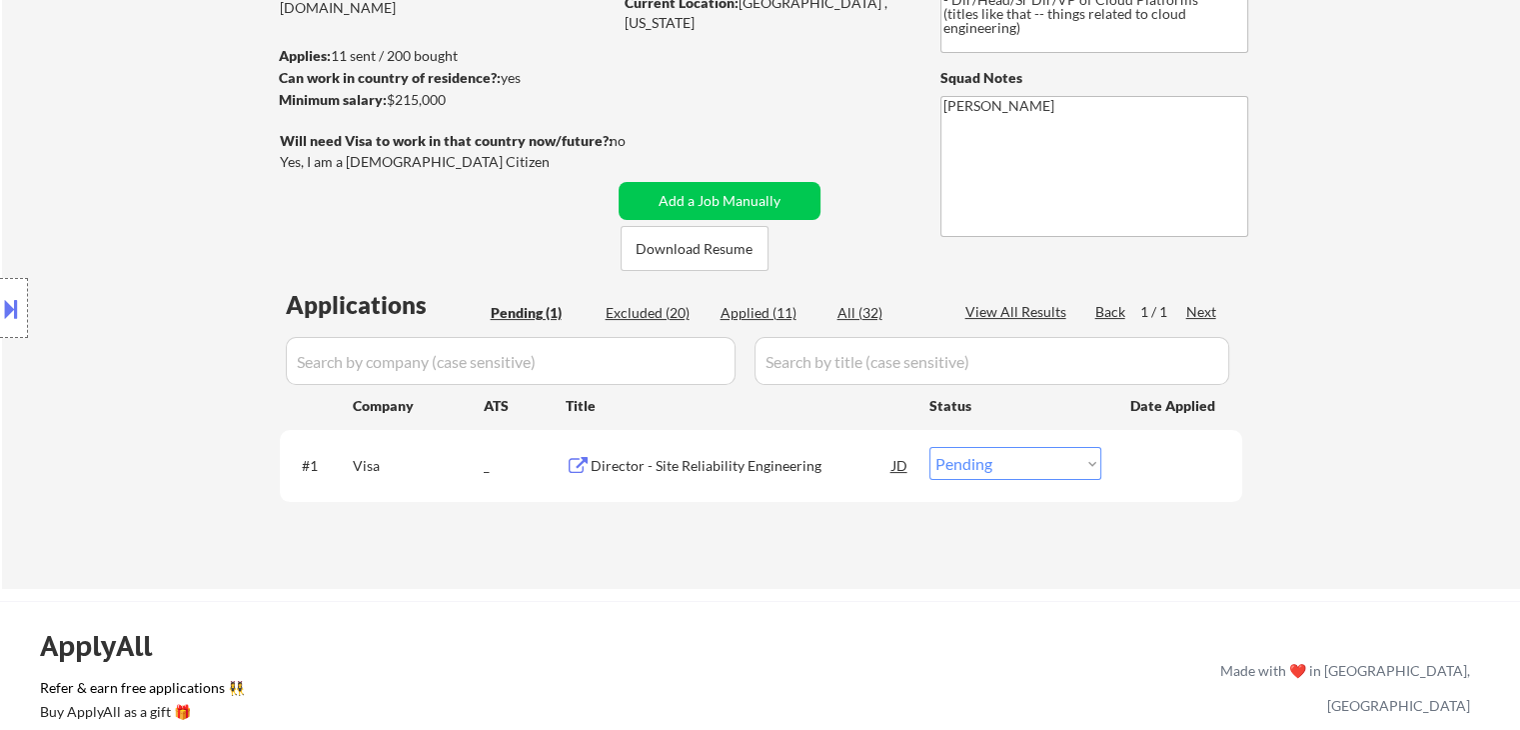
scroll to position [300, 0]
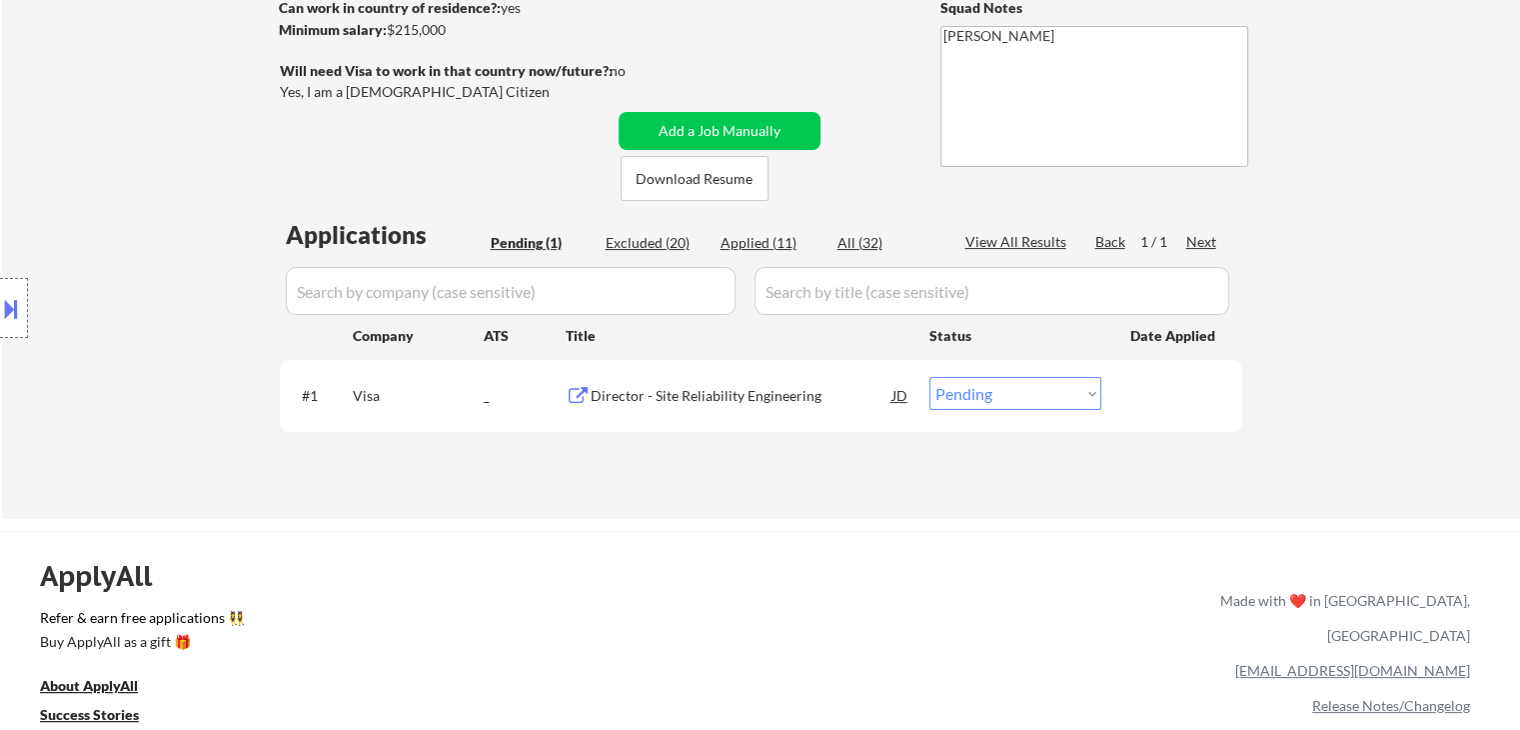
click at [983, 395] on select "Choose an option... Pending Applied Excluded (Questions) Excluded (Expired) Exc…" at bounding box center [1016, 393] width 172 height 33
select select ""applied""
click at [930, 377] on select "Choose an option... Pending Applied Excluded (Questions) Excluded (Expired) Exc…" at bounding box center [1016, 393] width 172 height 33
